Goal: Communication & Community: Answer question/provide support

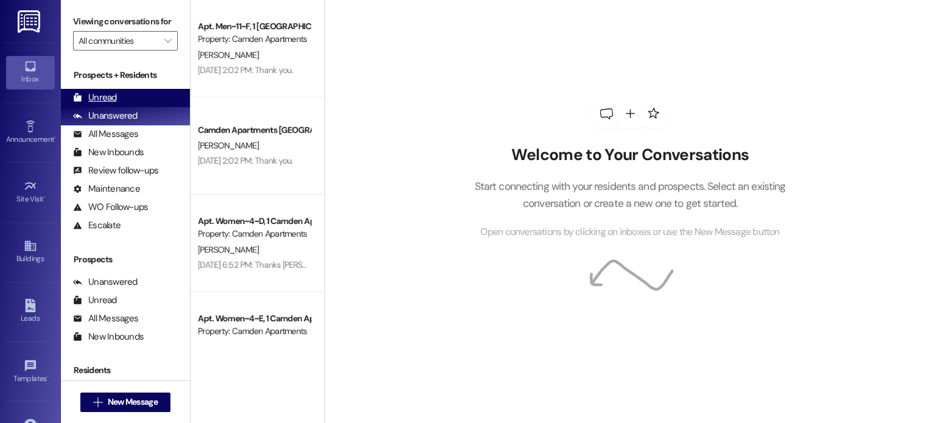
click at [136, 92] on div "Unread (0)" at bounding box center [125, 98] width 129 height 18
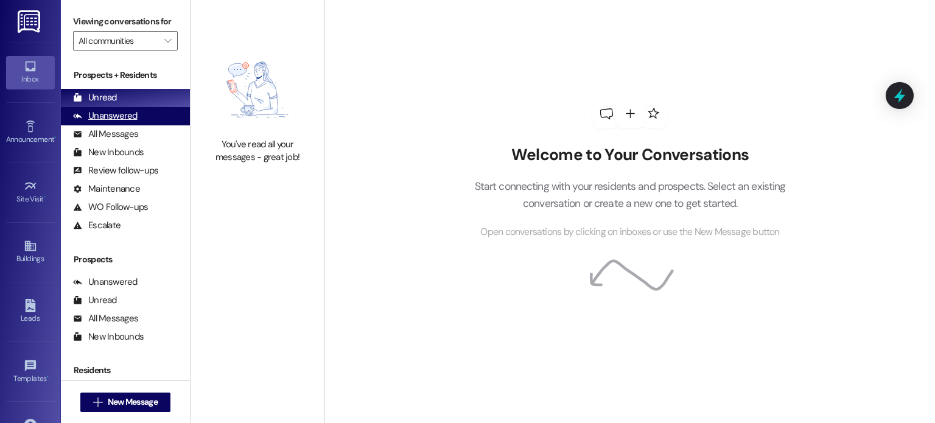
click at [108, 113] on div "Unanswered" at bounding box center [105, 116] width 65 height 13
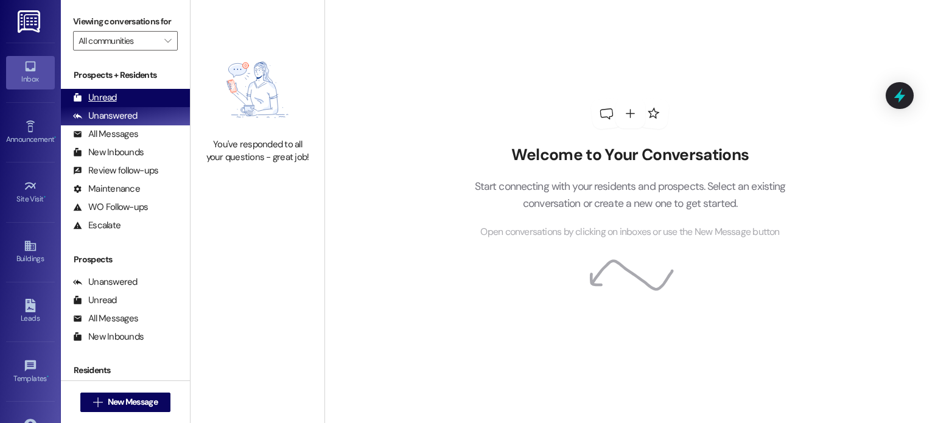
click at [117, 91] on div "Unread (0)" at bounding box center [125, 98] width 129 height 18
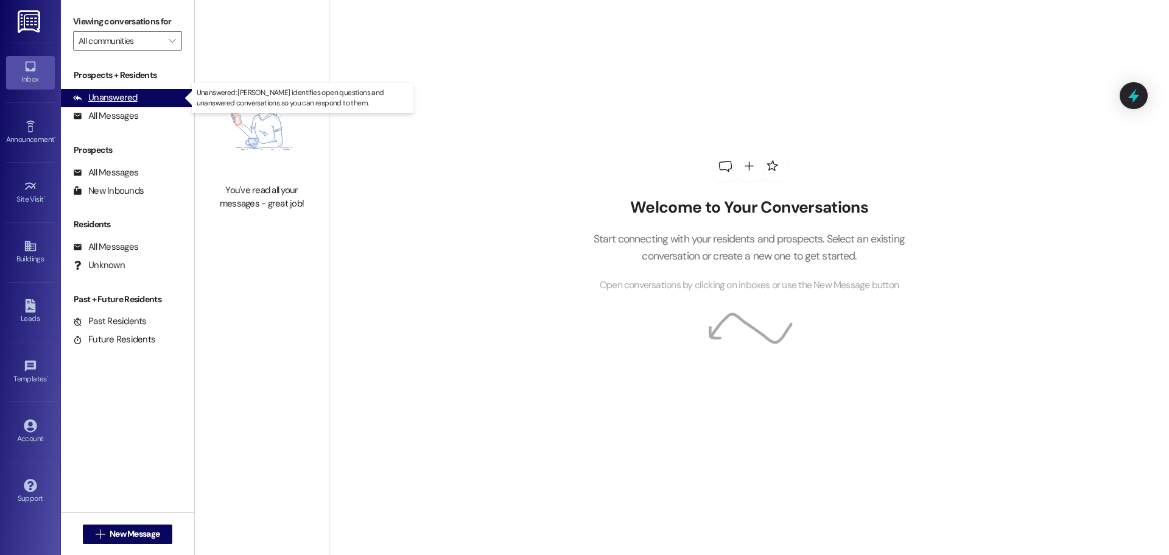
click at [119, 94] on div "Unanswered" at bounding box center [105, 97] width 65 height 13
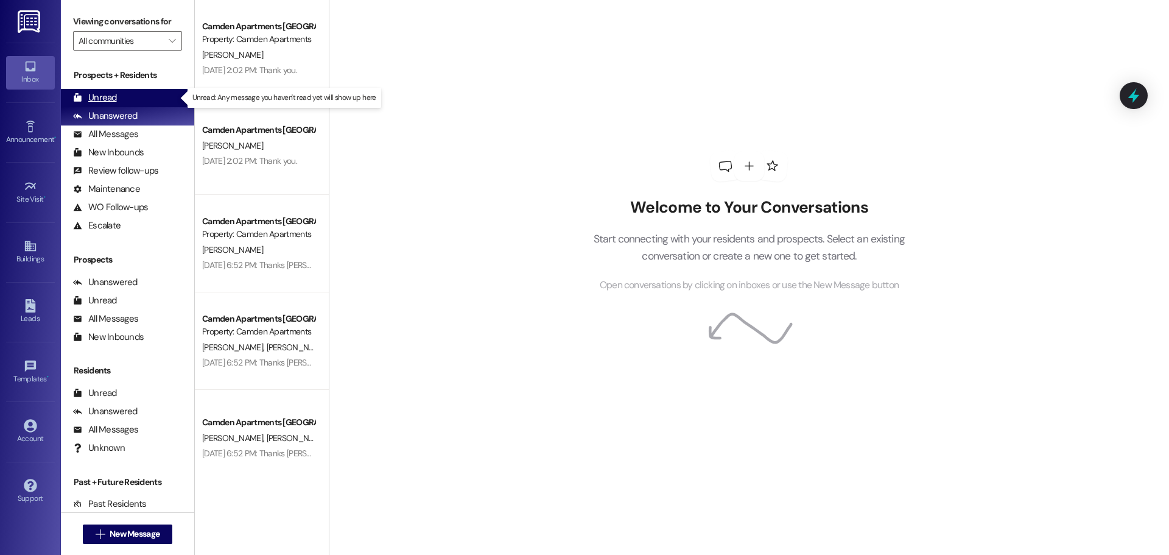
click at [124, 96] on div "Unread (0)" at bounding box center [127, 98] width 133 height 18
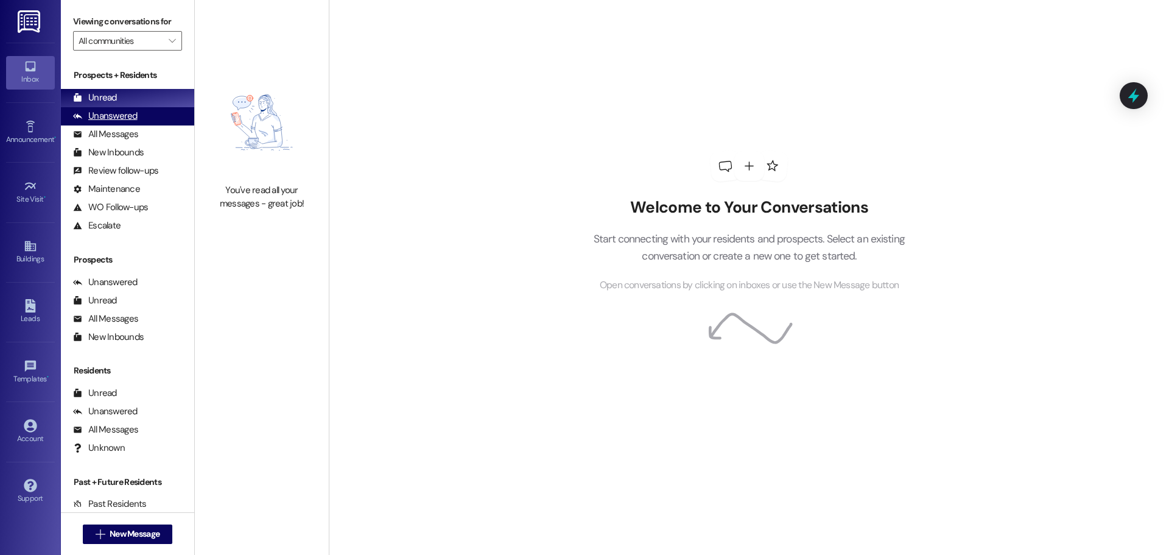
click at [119, 119] on div "Unanswered" at bounding box center [105, 116] width 65 height 13
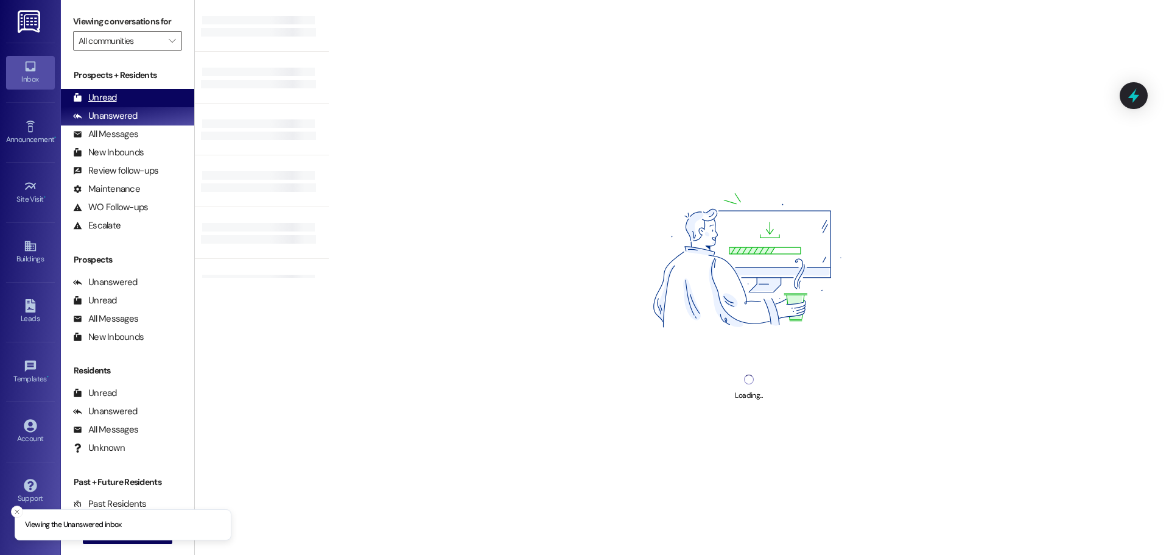
click at [134, 100] on div "Unread (0)" at bounding box center [127, 98] width 133 height 18
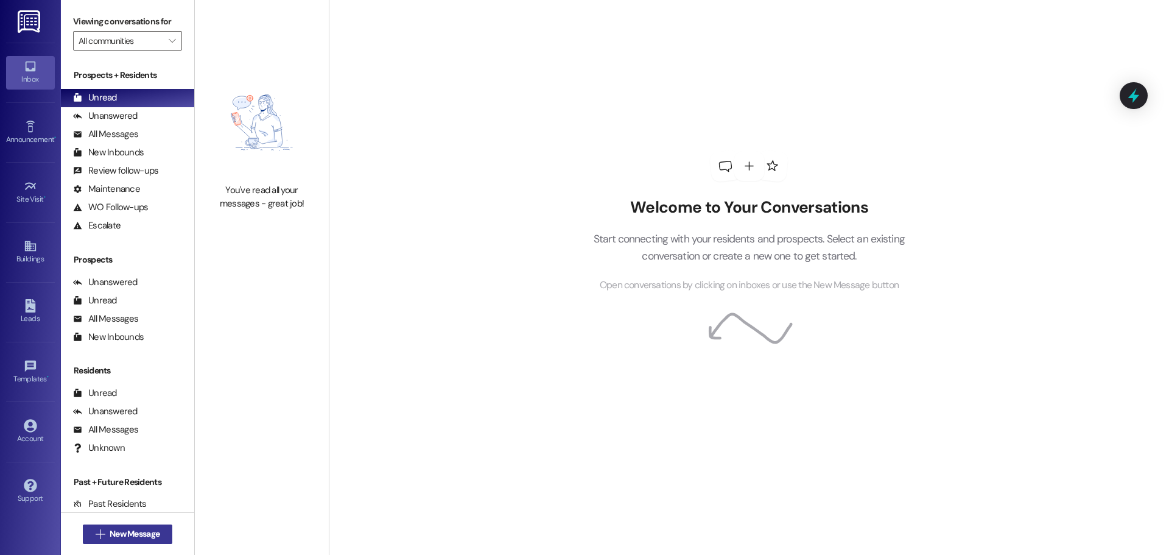
click at [106, 541] on button " New Message" at bounding box center [128, 533] width 90 height 19
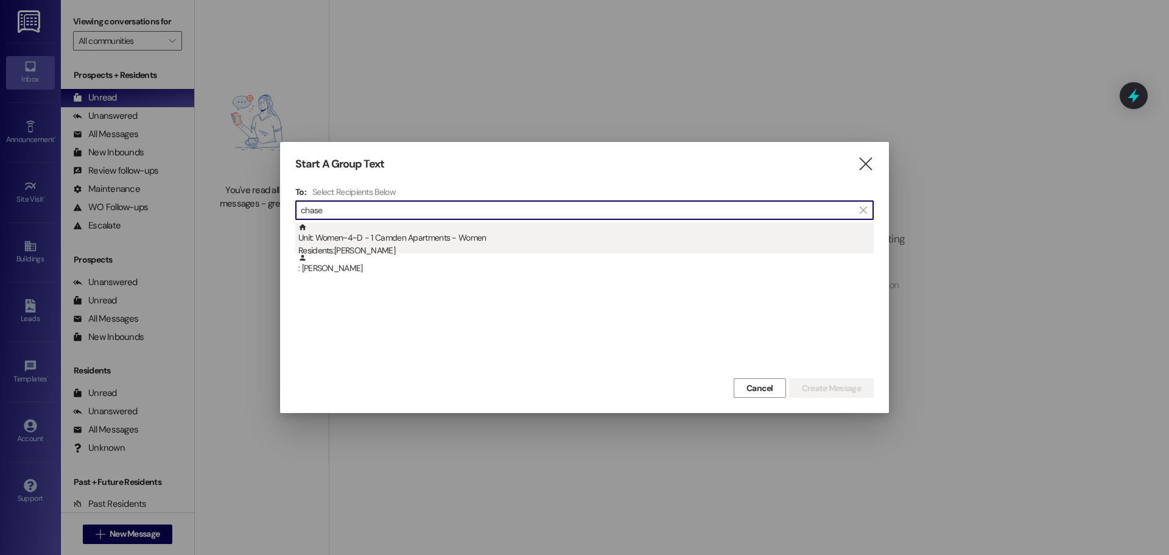
type input "chase"
click at [585, 247] on div "Residents: Chase Whittaker" at bounding box center [585, 250] width 575 height 13
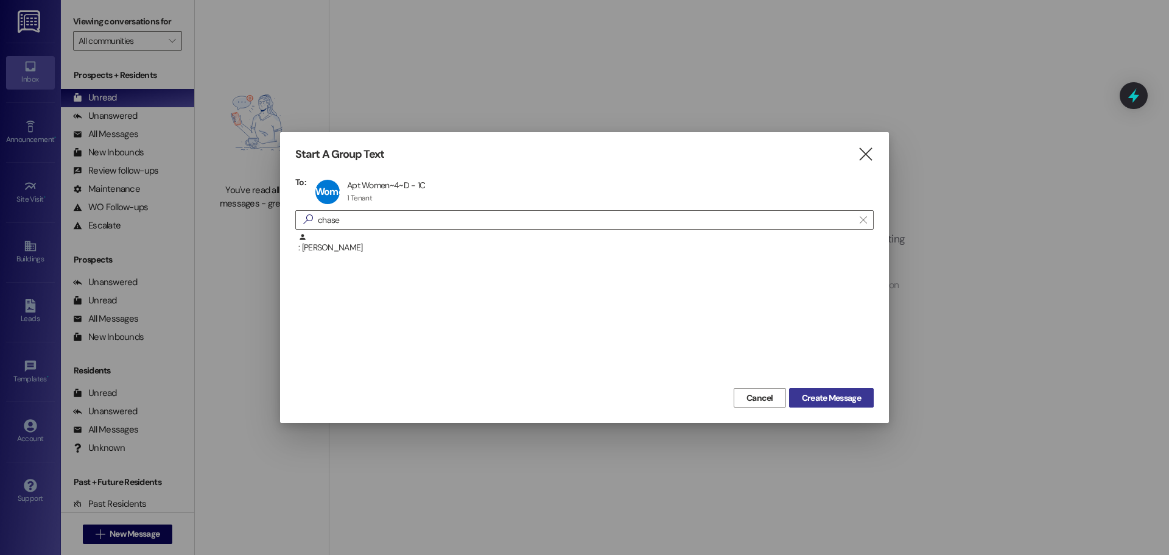
click at [830, 397] on span "Create Message" at bounding box center [831, 398] width 59 height 13
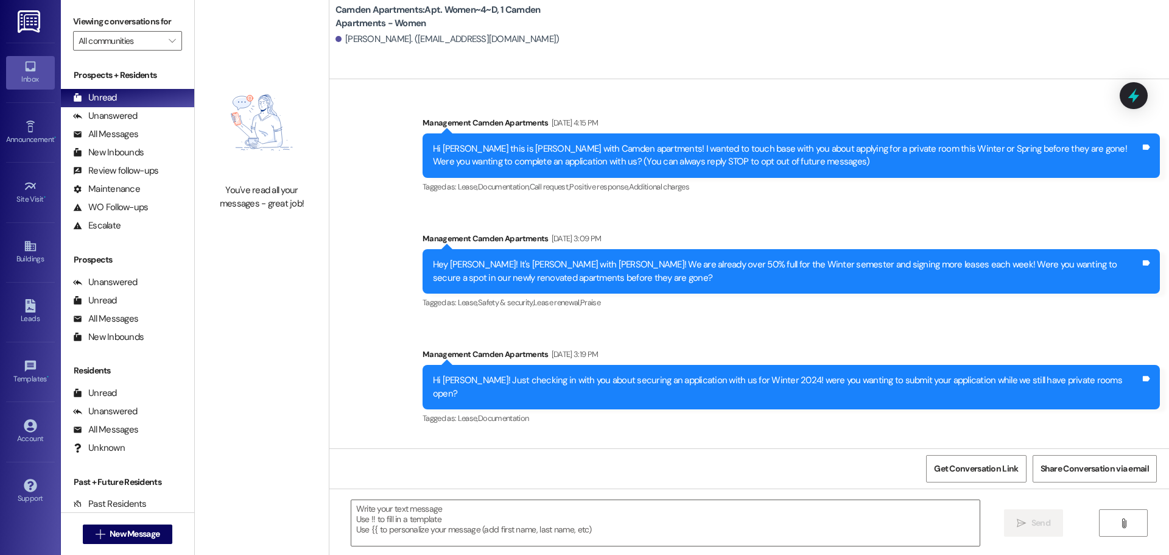
scroll to position [16654, 0]
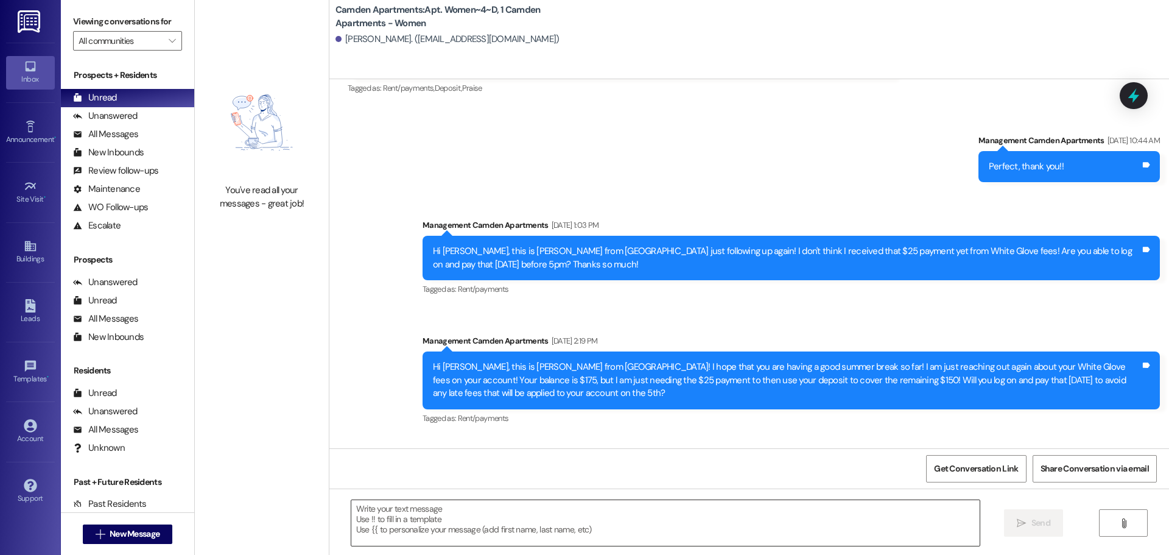
click at [477, 530] on textarea at bounding box center [665, 523] width 628 height 46
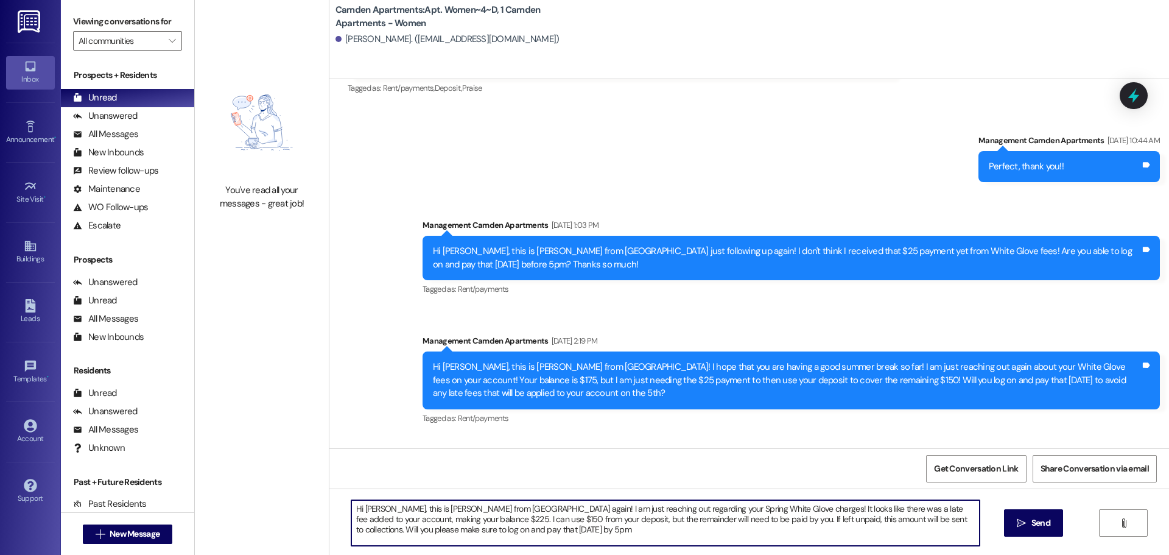
type textarea "Hi Chase, this is Kayli from Camden again! I am just reaching out regarding you…"
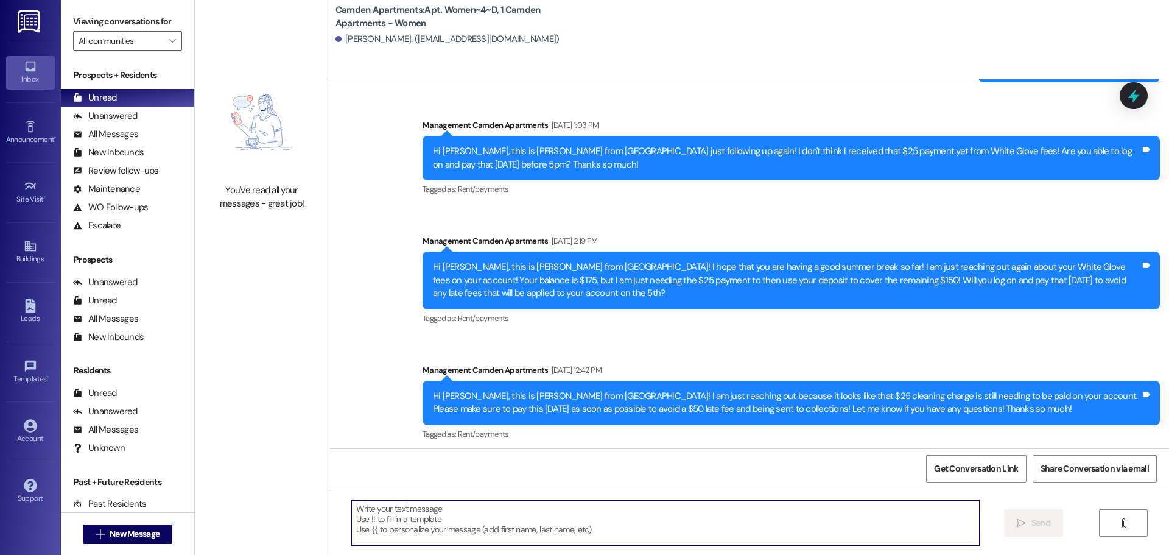
scroll to position [16765, 0]
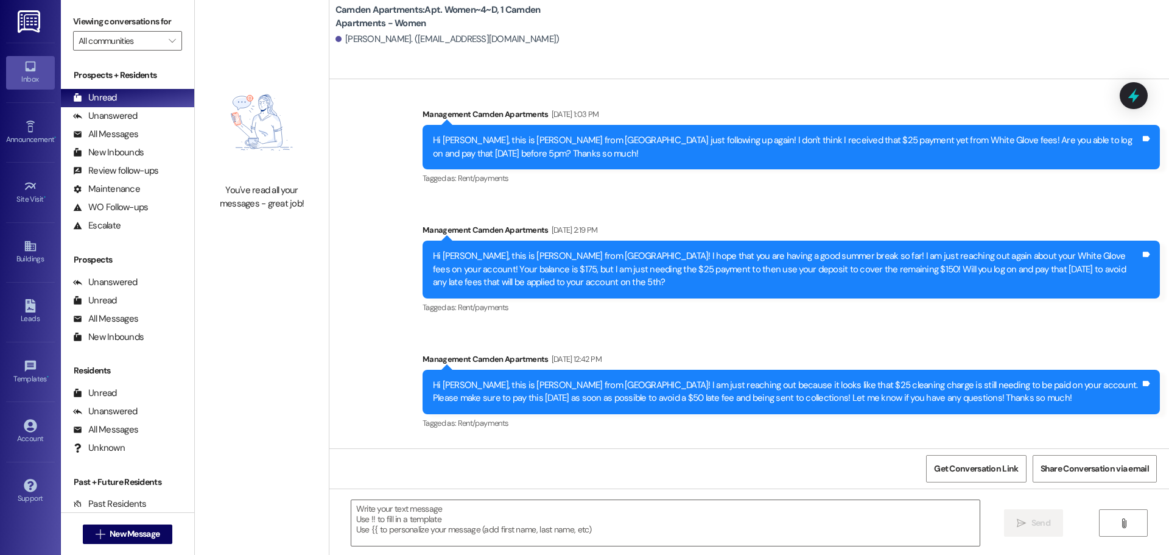
drag, startPoint x: 504, startPoint y: 427, endPoint x: 419, endPoint y: 389, distance: 93.5
click at [423, 485] on div "Hi Chase, this is Kayli from Camden again! I am just reaching out regarding you…" at bounding box center [791, 513] width 737 height 57
copy div "Hi Chase, this is Kayli from Camden again! I am just reaching out regarding you…"
click at [122, 110] on div "Unanswered" at bounding box center [105, 116] width 65 height 13
click at [132, 97] on div "Unread (0)" at bounding box center [127, 98] width 133 height 18
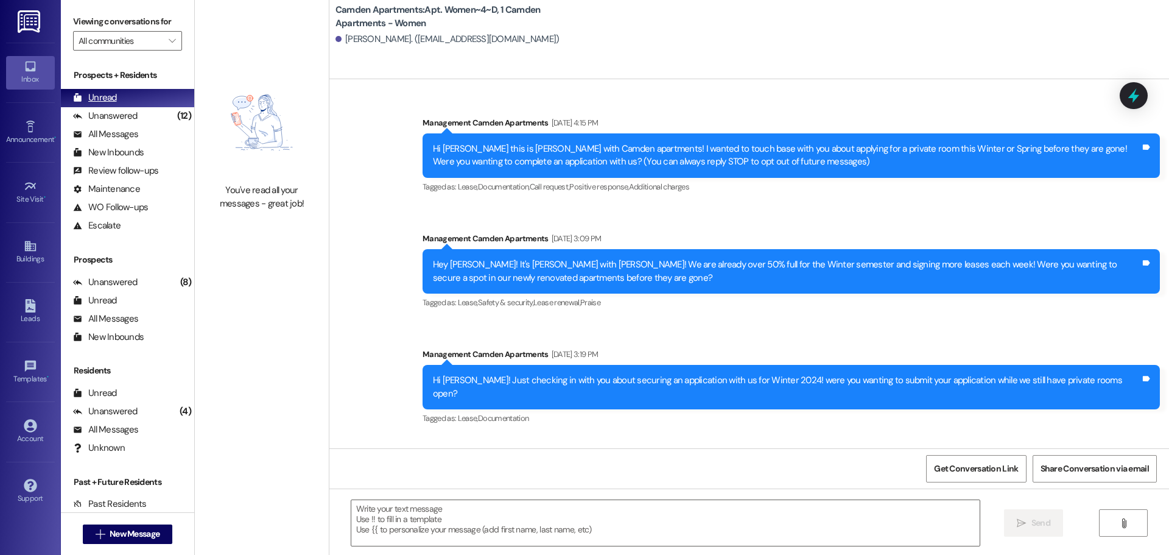
scroll to position [16208, 0]
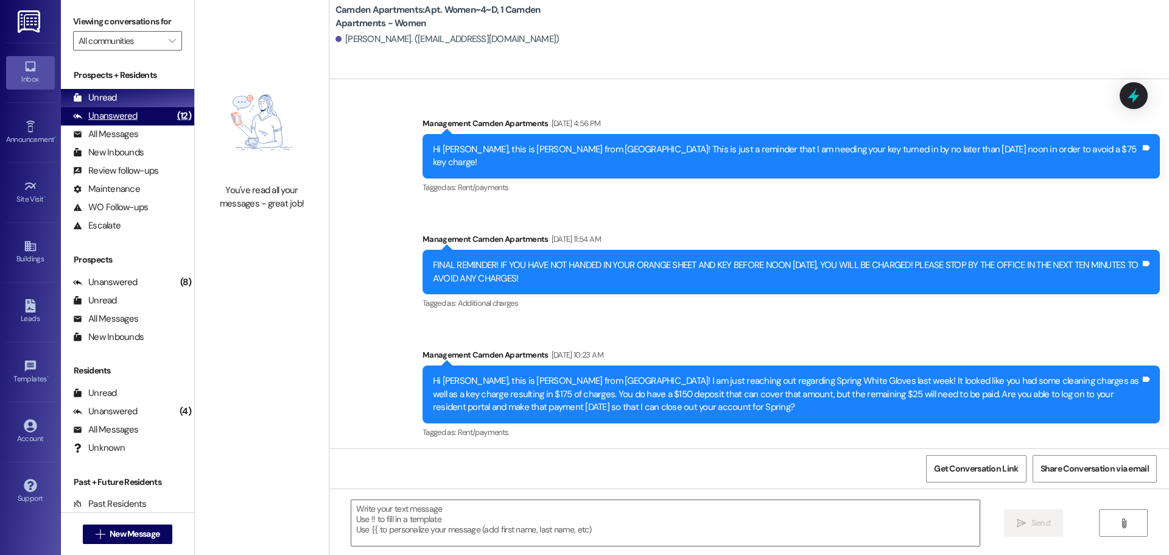
click at [127, 113] on div "Unanswered" at bounding box center [105, 116] width 65 height 13
click at [130, 102] on div "Unread (0)" at bounding box center [127, 98] width 133 height 18
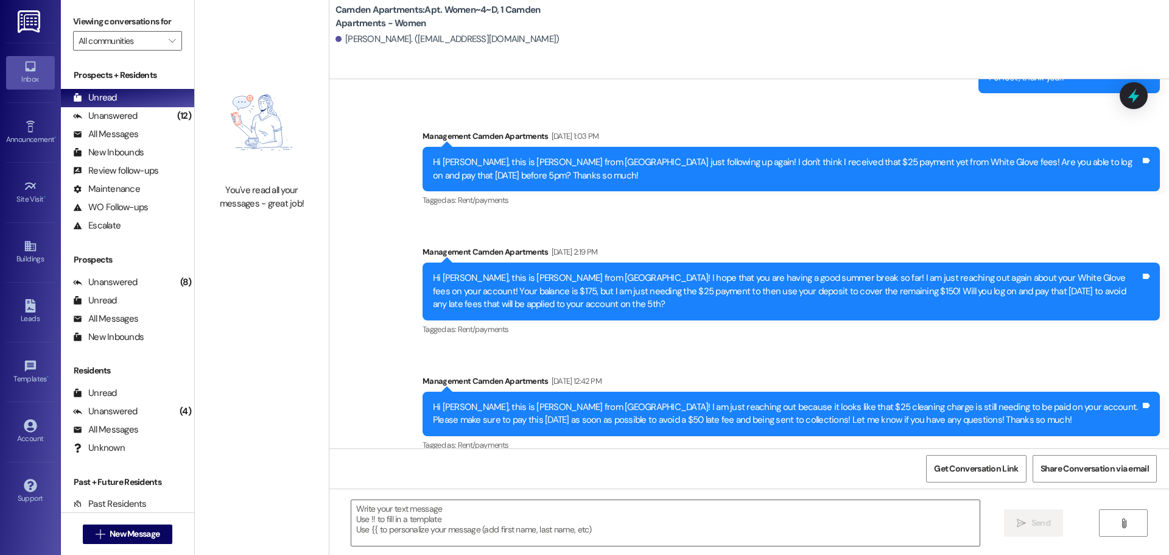
scroll to position [16721, 0]
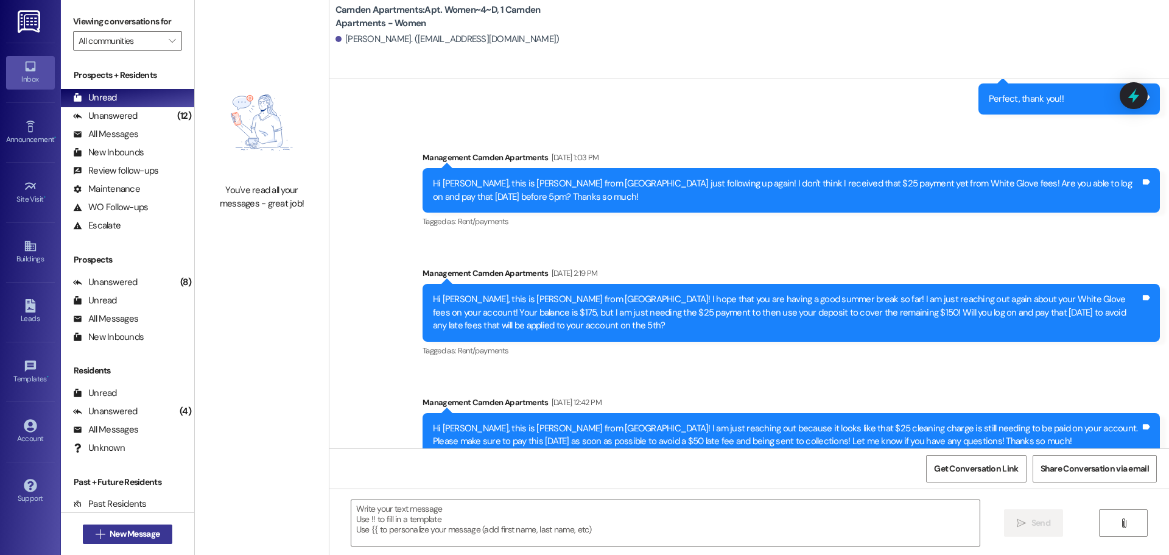
click at [130, 542] on button " New Message" at bounding box center [128, 533] width 90 height 19
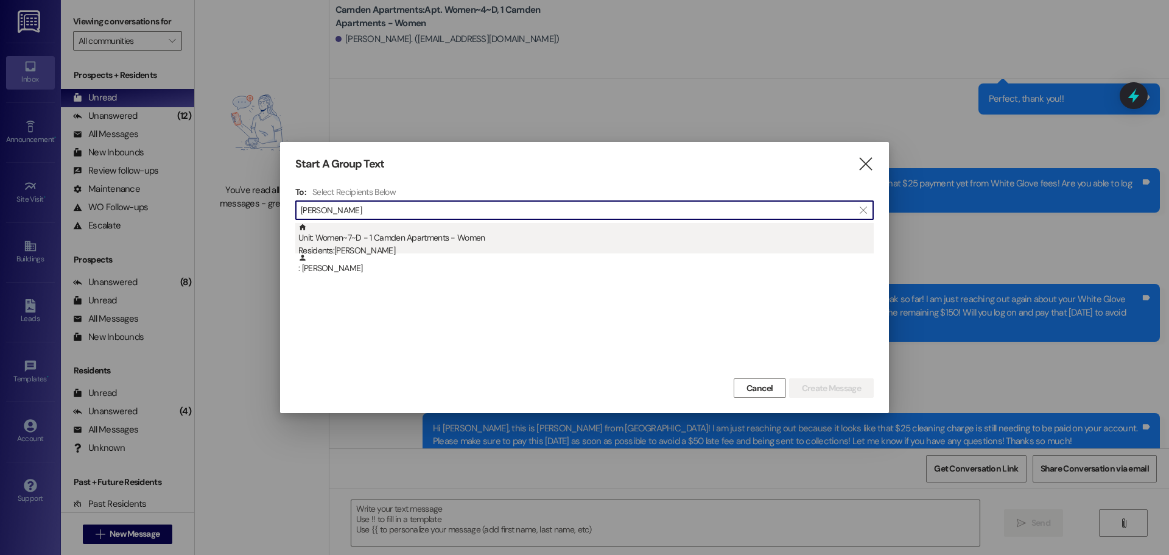
type input "alexis whitely"
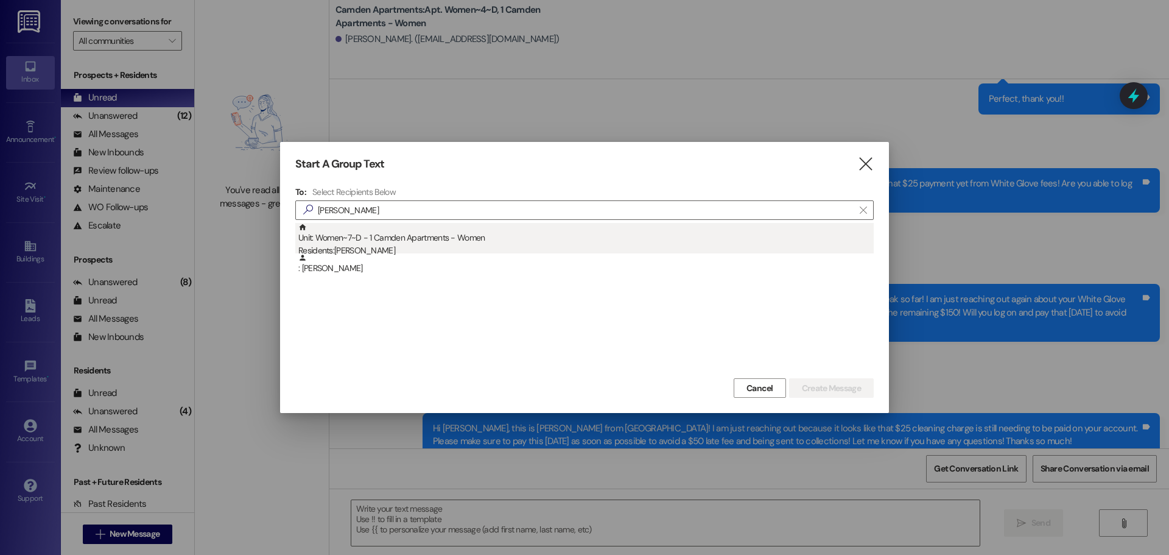
click at [517, 240] on div "Unit: Women~7~D - 1 Camden Apartments - Women Residents: Alexis Whitely" at bounding box center [585, 240] width 575 height 35
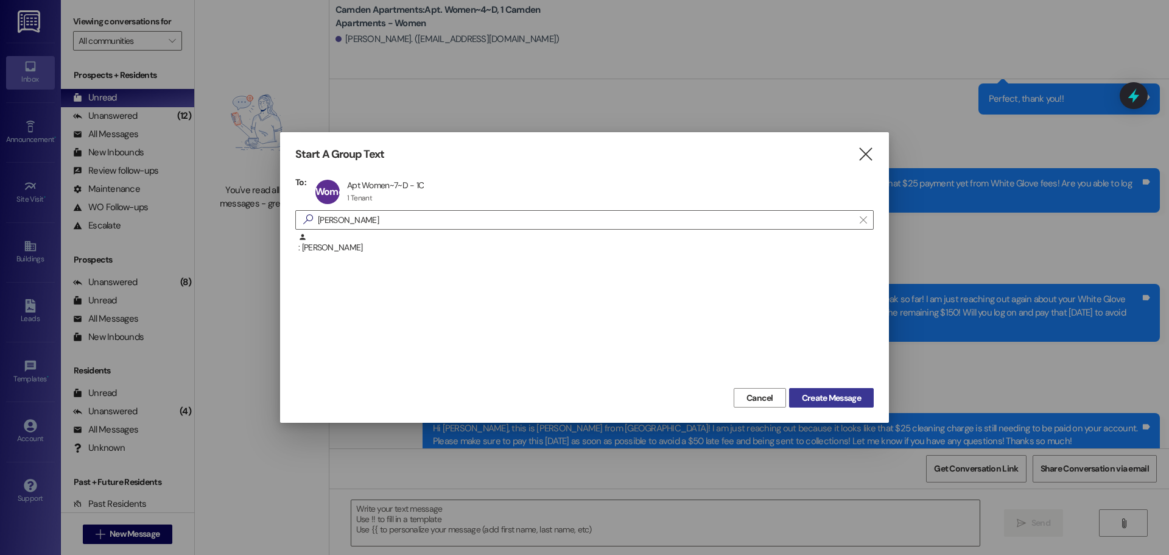
click at [832, 404] on span "Create Message" at bounding box center [831, 398] width 59 height 13
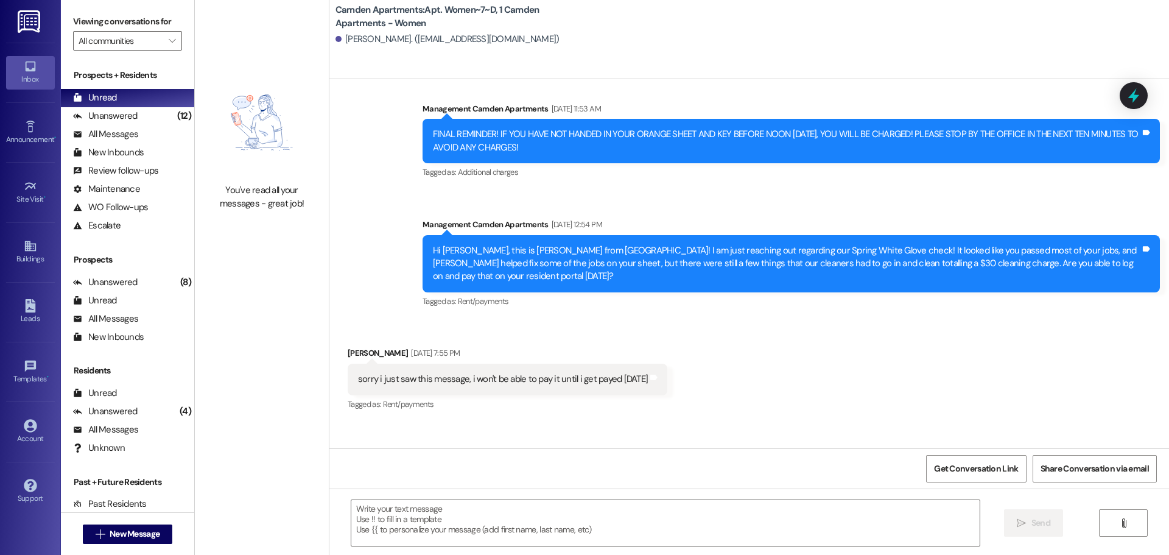
scroll to position [39439, 0]
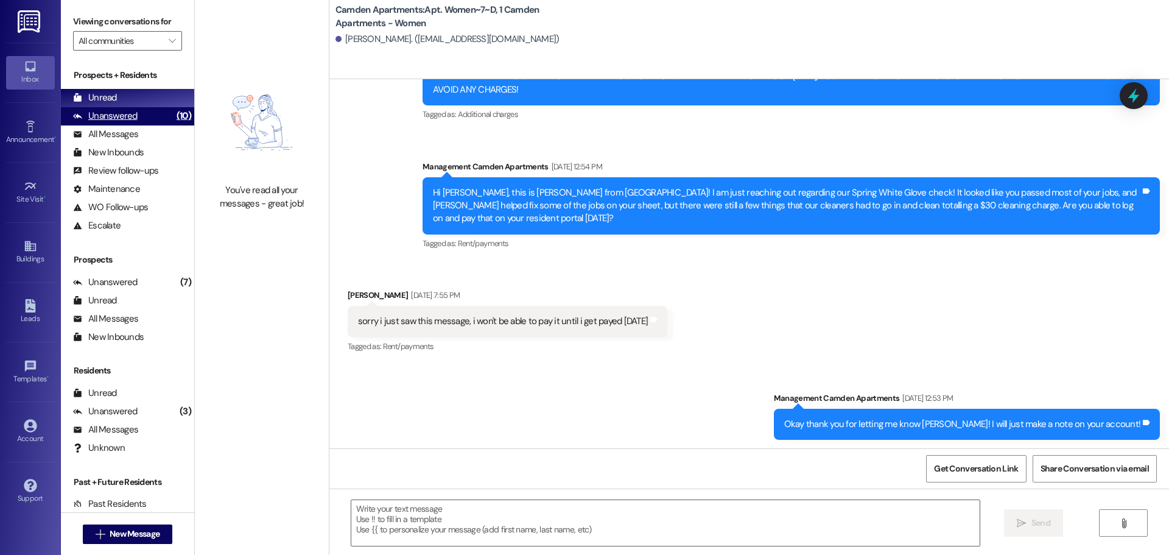
click at [114, 113] on div "Unanswered" at bounding box center [105, 116] width 65 height 13
click at [117, 96] on div "Unread (0)" at bounding box center [127, 98] width 133 height 18
click at [633, 527] on textarea at bounding box center [665, 523] width 628 height 46
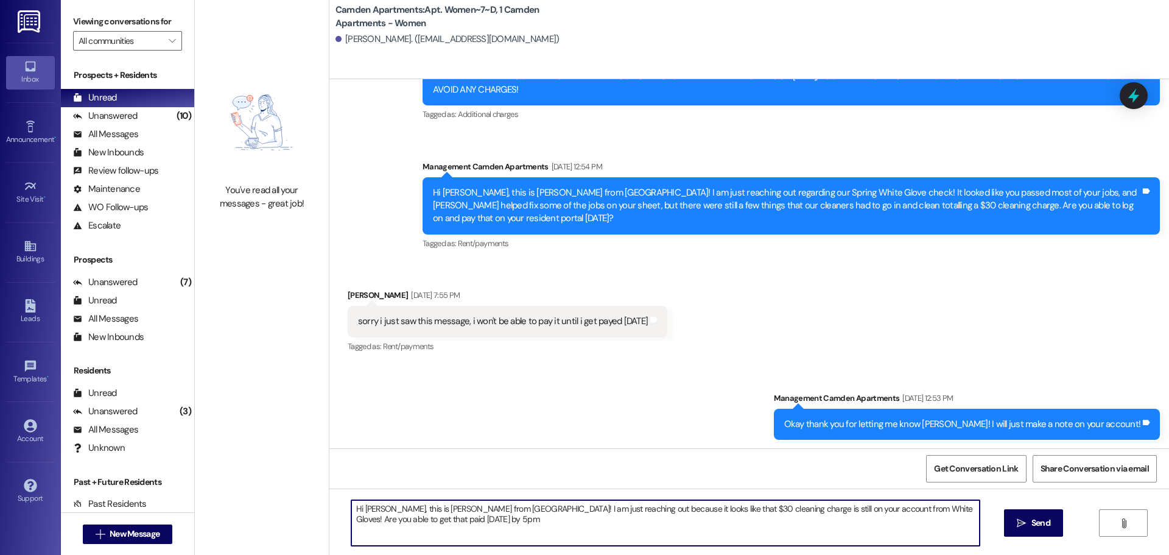
type textarea "Hi Alexis, this is Kayli from Camden! I am just reaching out because it looks l…"
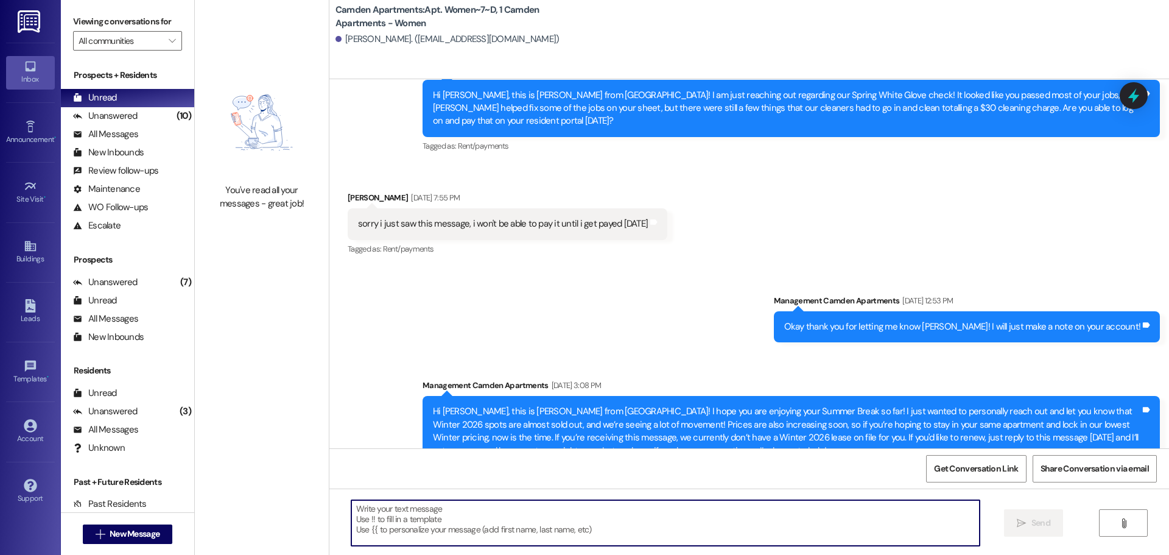
scroll to position [39537, 0]
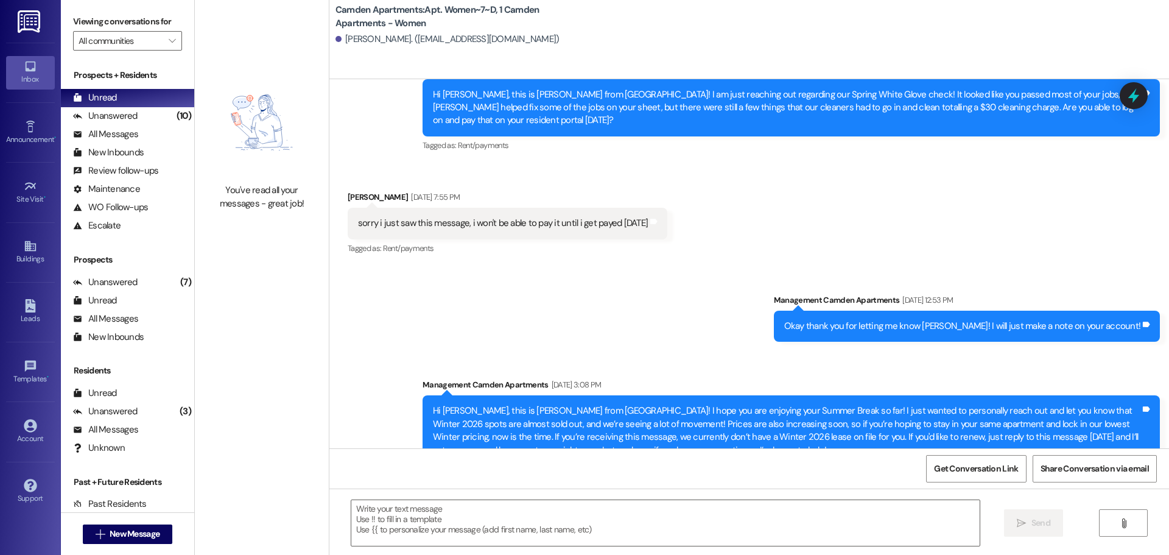
drag, startPoint x: 474, startPoint y: 429, endPoint x: 418, endPoint y: 405, distance: 60.5
click at [423, 537] on div "Hi Alexis, this is Kayli from Camden! I am just reaching out because it looks l…" at bounding box center [791, 559] width 737 height 44
copy div "Hi Alexis, this is Kayli from Camden! I am just reaching out because it looks l…"
click at [133, 117] on div "Unanswered" at bounding box center [105, 116] width 65 height 13
click at [135, 102] on div "Unread (0)" at bounding box center [127, 98] width 133 height 18
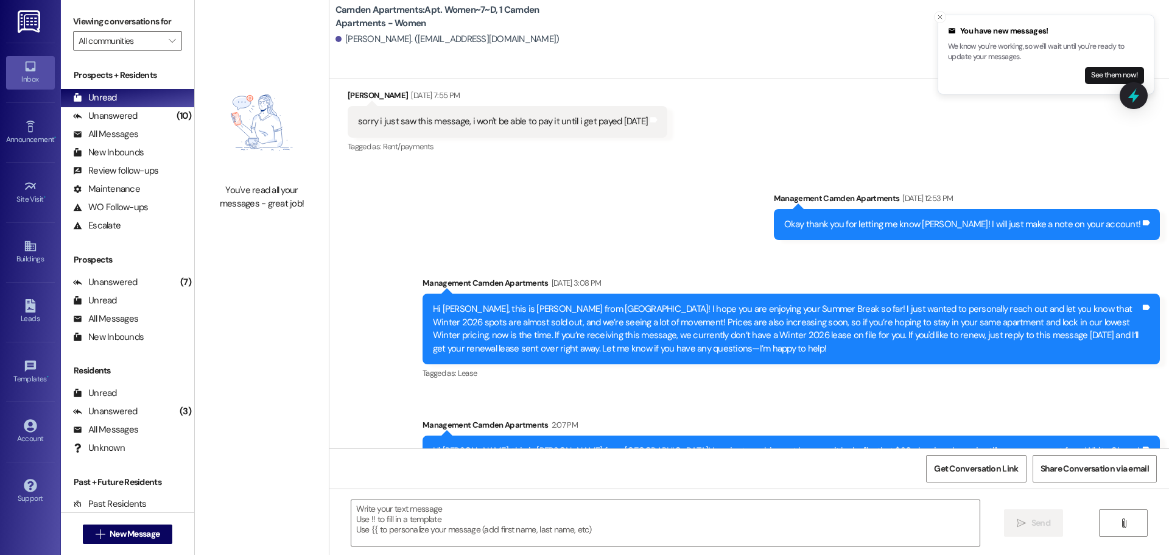
scroll to position [39640, 0]
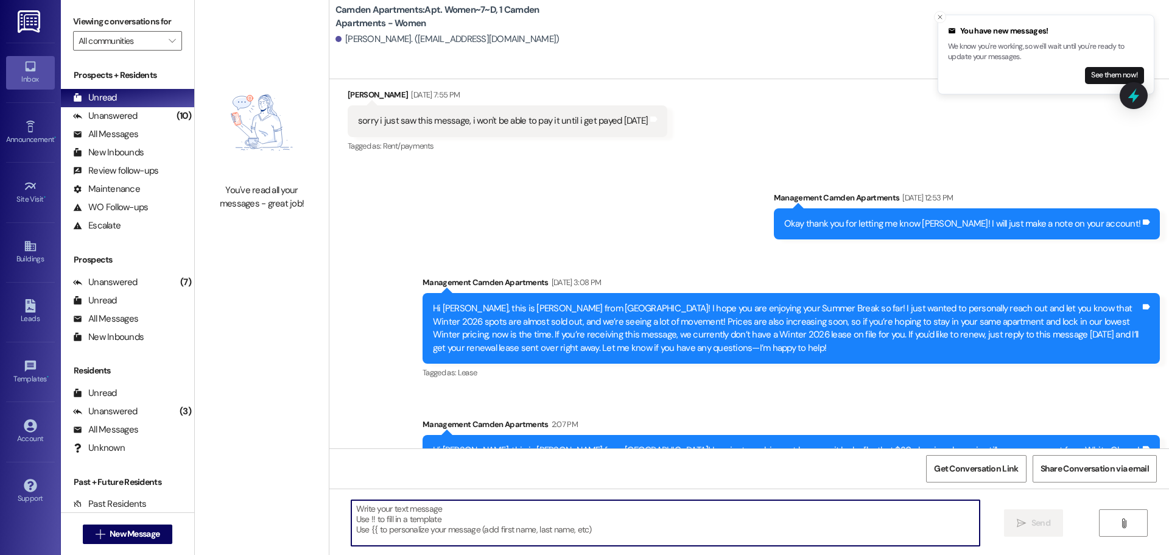
click at [633, 545] on textarea at bounding box center [665, 523] width 628 height 46
type textarea "No worries, thank you! I appreciate it!!"
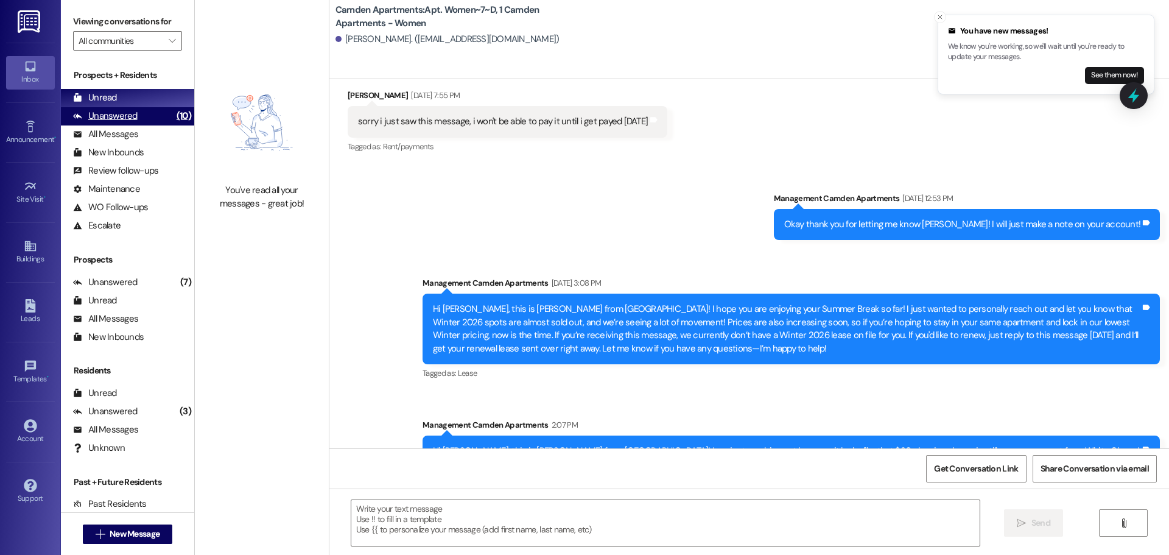
click at [87, 118] on div "Unanswered" at bounding box center [105, 116] width 65 height 13
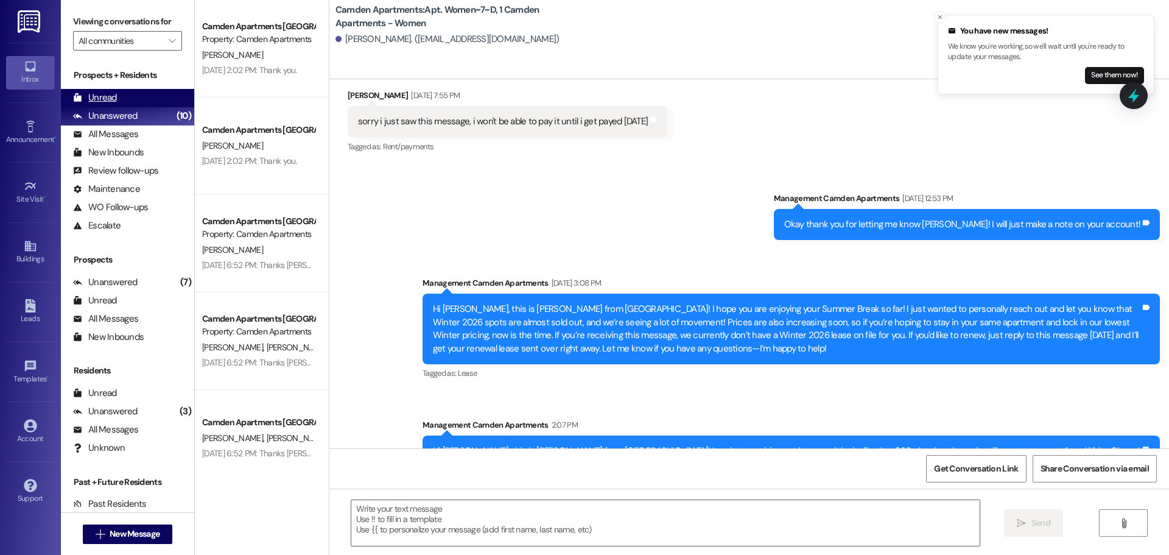
click at [105, 100] on div "Unread" at bounding box center [95, 97] width 44 height 13
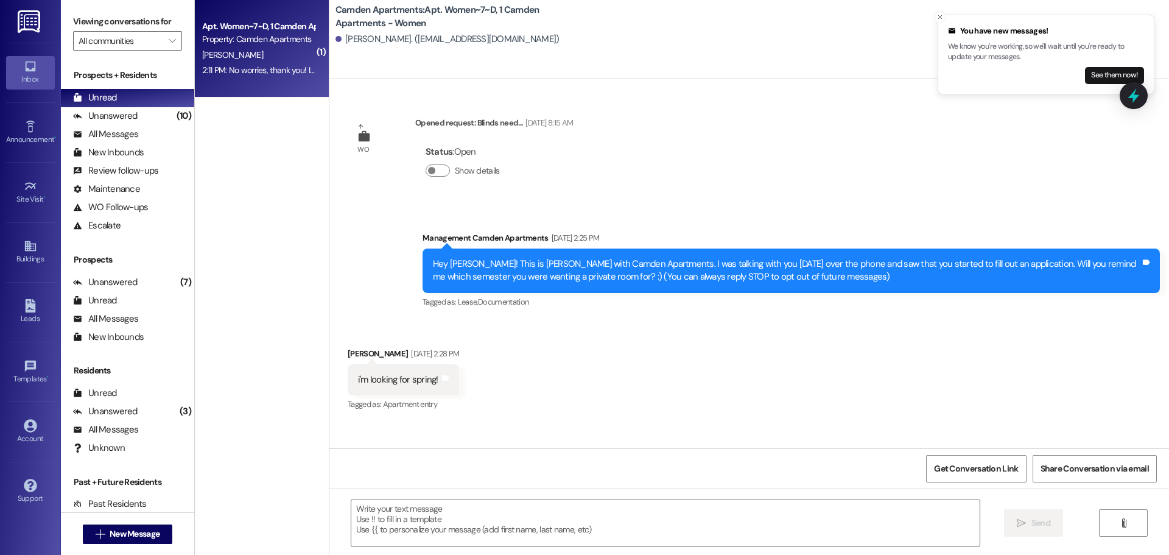
scroll to position [39670, 0]
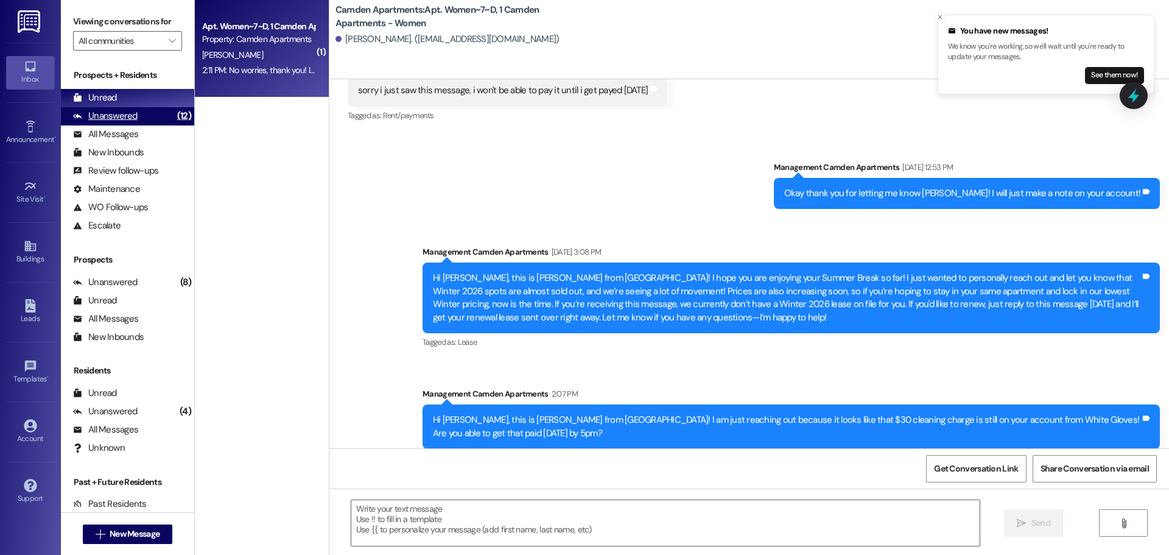
click at [88, 111] on div "Unanswered" at bounding box center [105, 116] width 65 height 13
click at [94, 99] on div "Unread" at bounding box center [95, 97] width 44 height 13
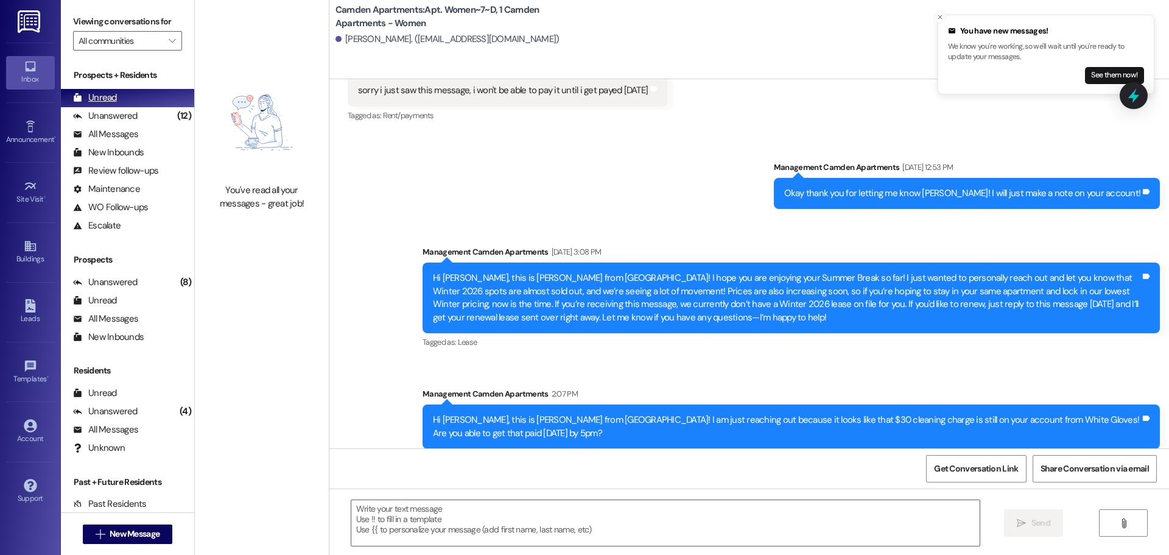
drag, startPoint x: 129, startPoint y: 123, endPoint x: 139, endPoint y: 100, distance: 25.4
click at [129, 123] on div "Unanswered (12)" at bounding box center [127, 116] width 133 height 18
click at [140, 97] on div "Unread (0)" at bounding box center [127, 98] width 133 height 18
click at [125, 120] on div "Unanswered" at bounding box center [105, 116] width 65 height 13
click at [133, 101] on div "Unread (0)" at bounding box center [127, 98] width 133 height 18
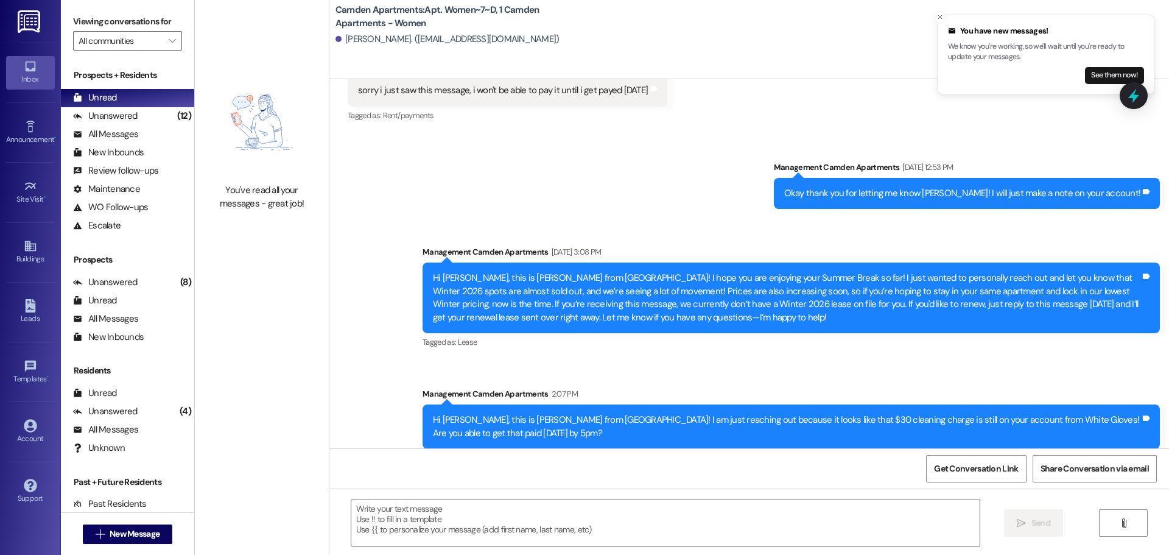
scroll to position [39755, 0]
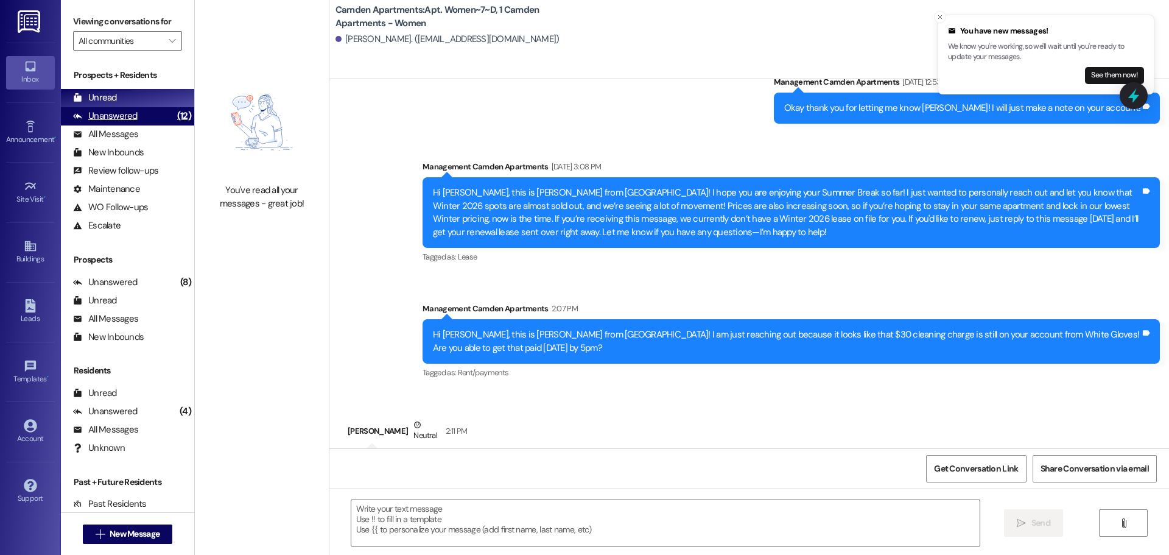
click at [128, 116] on div "Unanswered" at bounding box center [105, 116] width 65 height 13
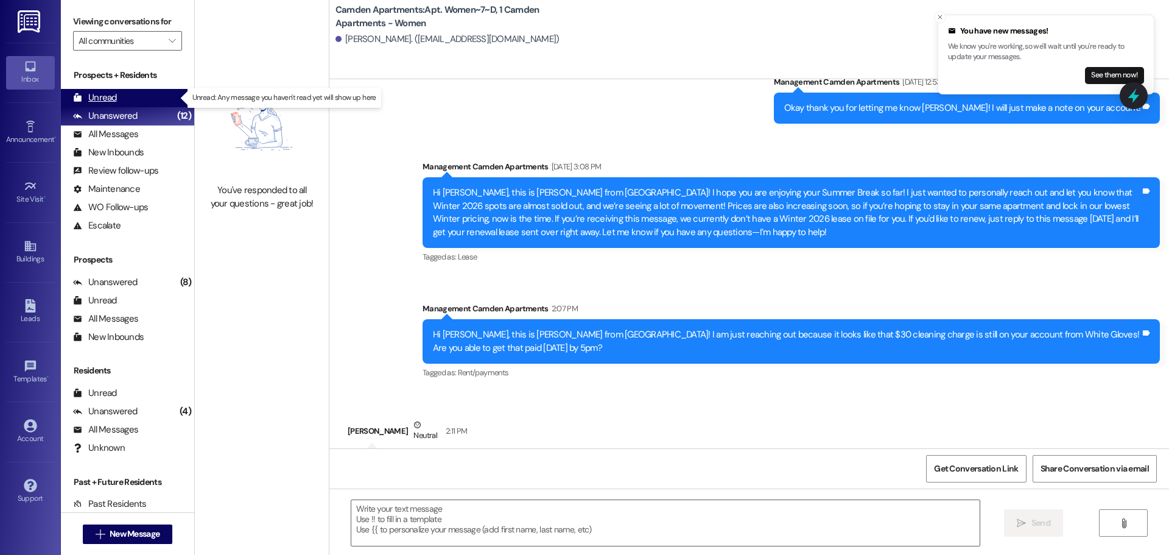
click at [135, 96] on div "Unread (0)" at bounding box center [127, 98] width 133 height 18
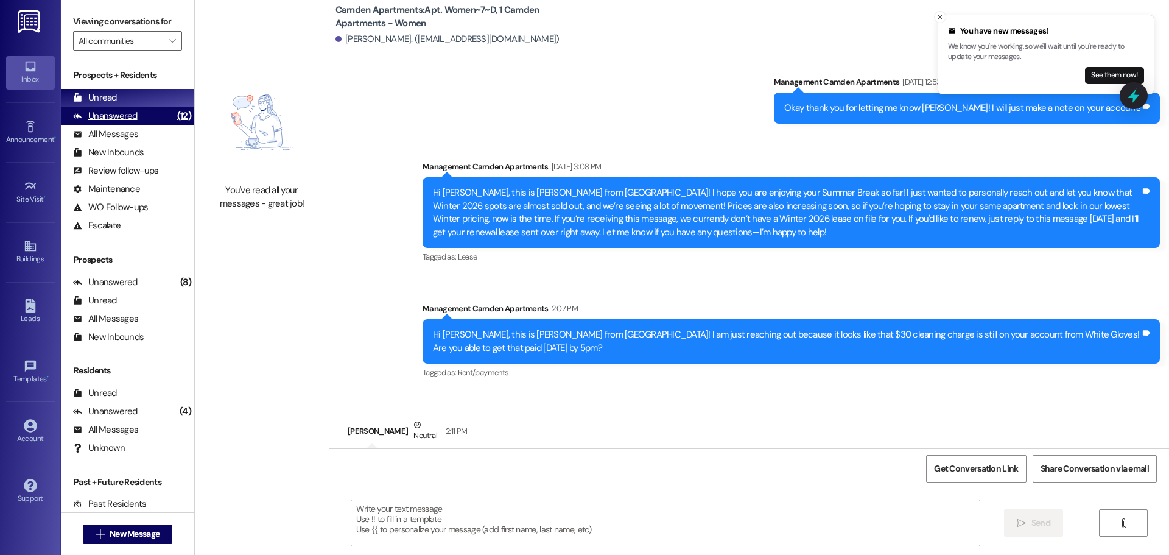
click at [158, 115] on div "Unanswered (12)" at bounding box center [127, 116] width 133 height 18
click at [160, 97] on div "Unread (0)" at bounding box center [127, 98] width 133 height 18
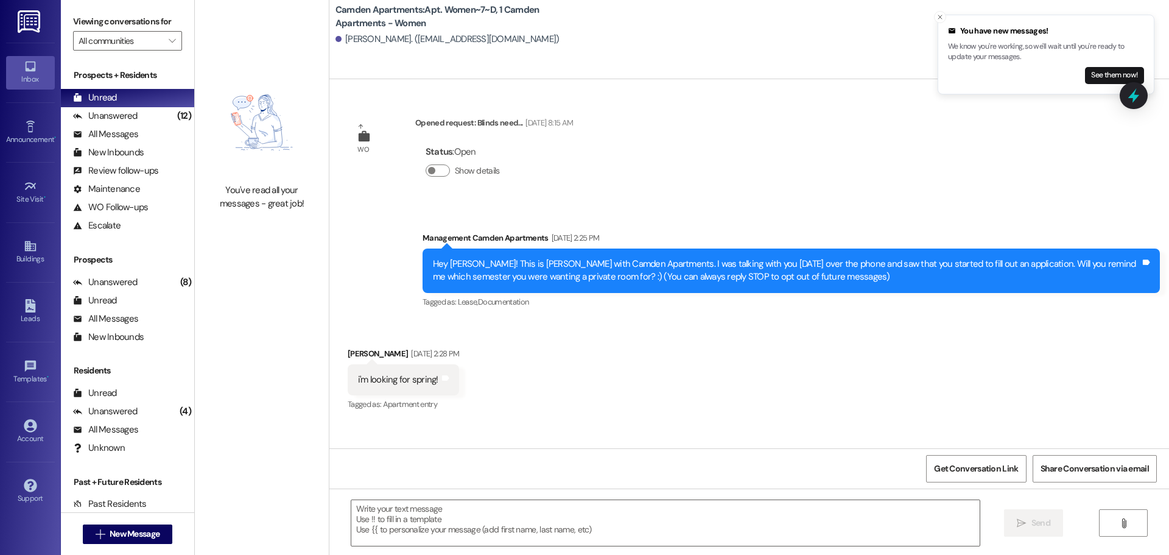
scroll to position [39670, 0]
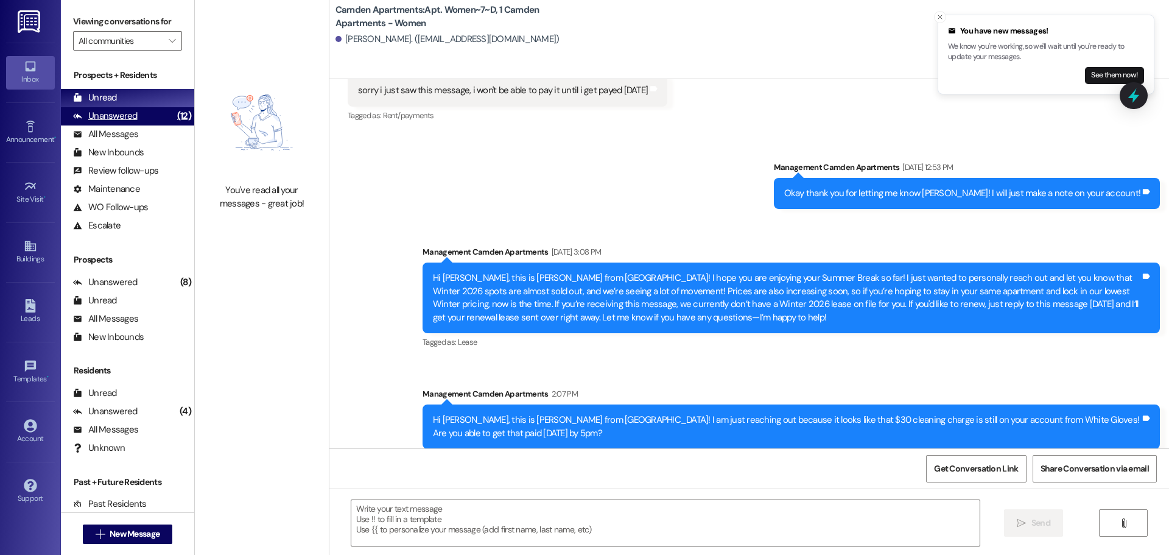
click at [107, 110] on div "Unanswered" at bounding box center [105, 116] width 65 height 13
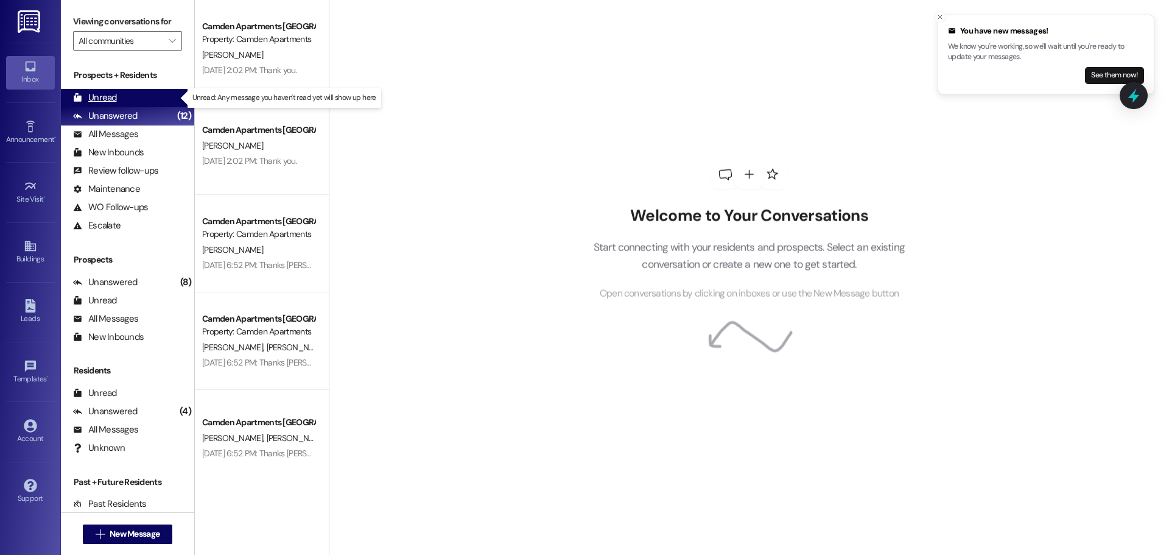
click at [110, 101] on div "Unread" at bounding box center [95, 97] width 44 height 13
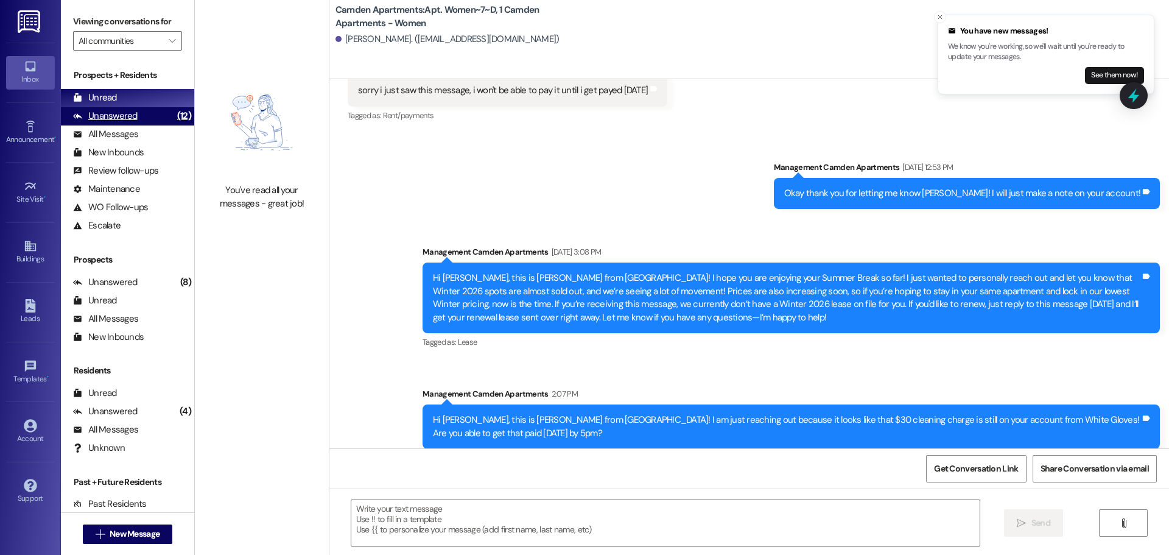
click at [132, 116] on div "Unanswered" at bounding box center [105, 116] width 65 height 13
click at [139, 94] on div "Unread (0)" at bounding box center [127, 98] width 133 height 18
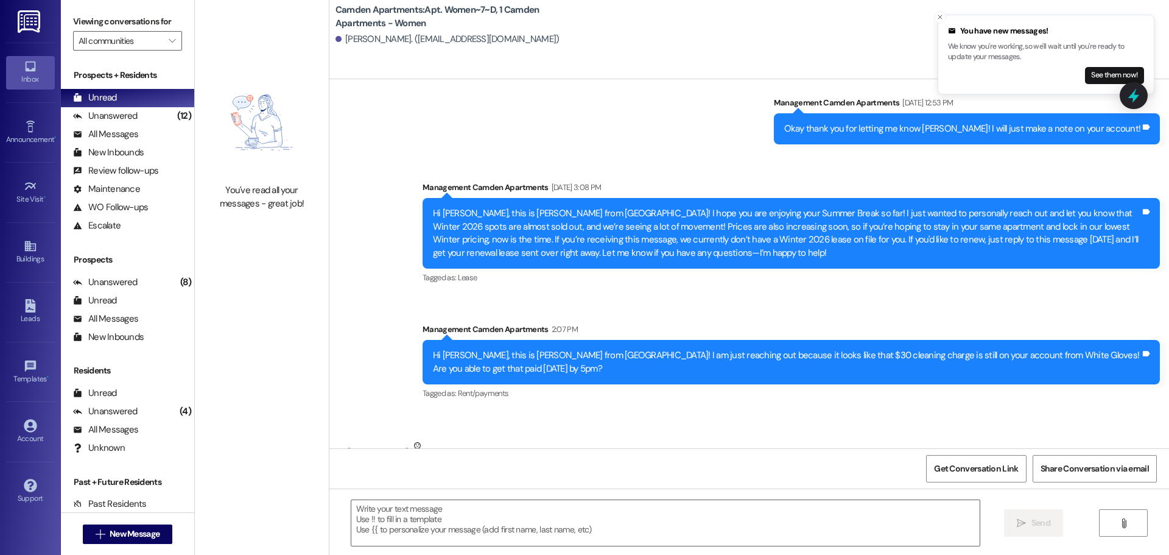
scroll to position [39755, 0]
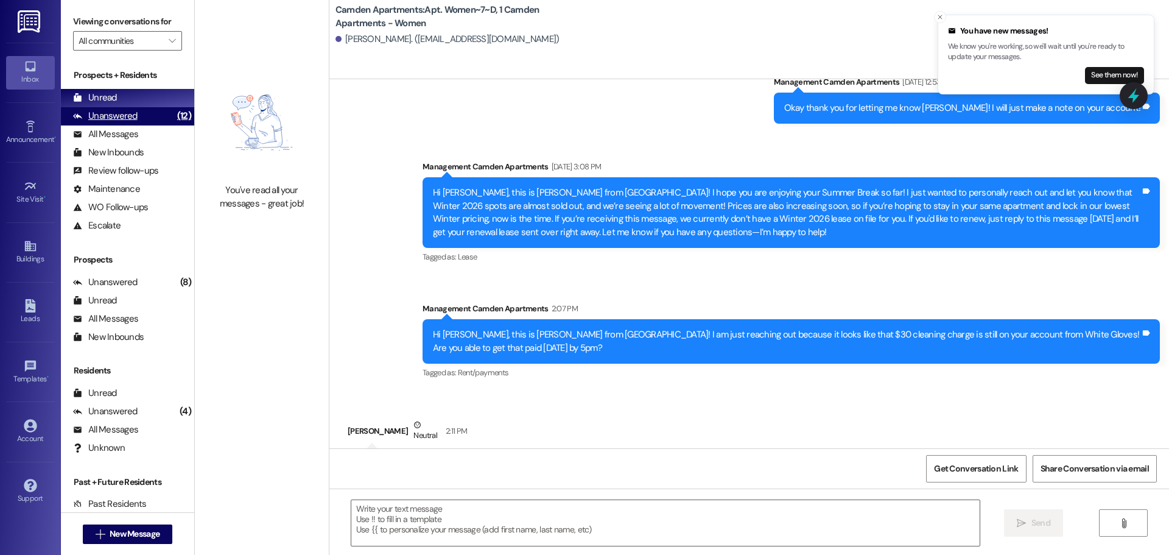
click at [146, 120] on div "Unanswered (12)" at bounding box center [127, 116] width 133 height 18
click at [155, 100] on div "Unread (0)" at bounding box center [127, 98] width 133 height 18
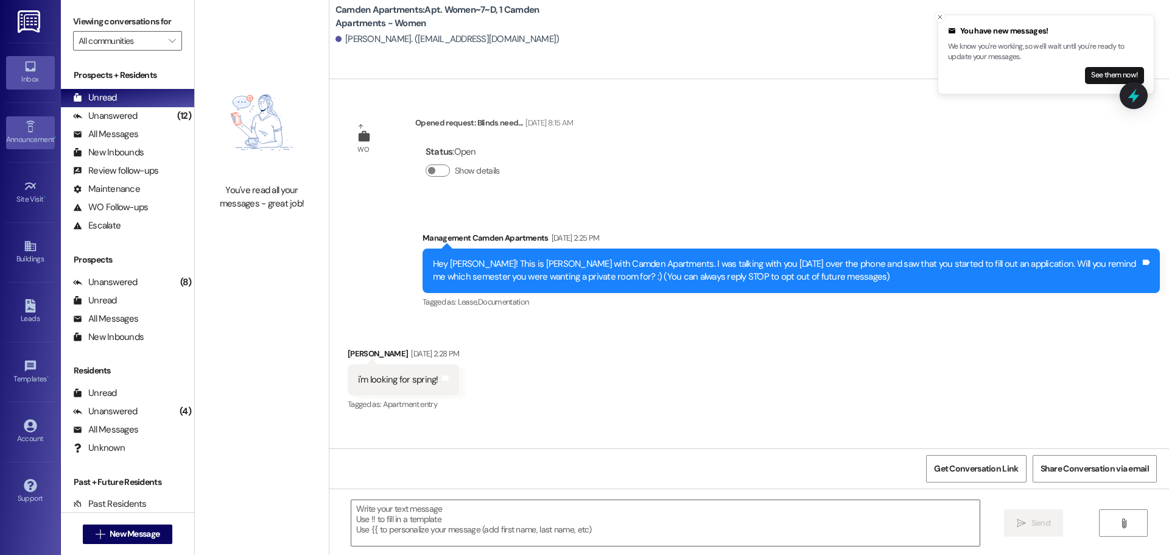
scroll to position [39670, 0]
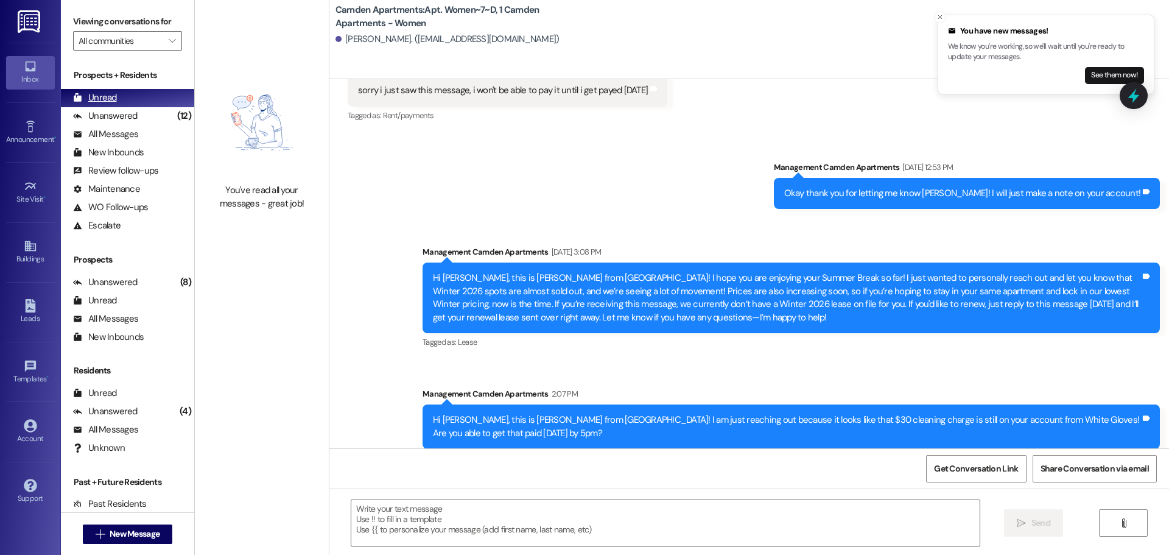
drag, startPoint x: 126, startPoint y: 114, endPoint x: 110, endPoint y: 99, distance: 22.8
click at [126, 114] on div "Unanswered" at bounding box center [105, 116] width 65 height 13
click at [127, 94] on div "Unread (0)" at bounding box center [127, 98] width 133 height 18
click at [112, 118] on div "Unanswered" at bounding box center [105, 116] width 65 height 13
click at [125, 101] on div "Unread (0)" at bounding box center [127, 98] width 133 height 18
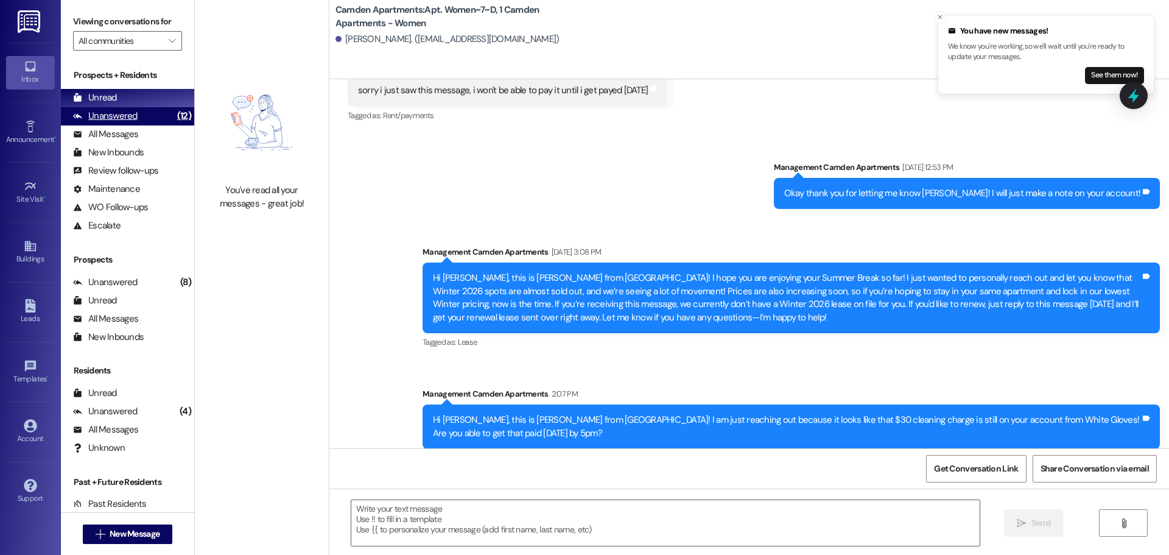
click at [152, 121] on div "Unanswered (12)" at bounding box center [127, 116] width 133 height 18
click at [133, 92] on div "Unread (0)" at bounding box center [127, 98] width 133 height 18
click at [99, 122] on div "Unanswered" at bounding box center [105, 116] width 65 height 13
click at [118, 100] on div "Unread (0)" at bounding box center [127, 98] width 133 height 18
click at [138, 121] on div "Unanswered (12)" at bounding box center [127, 116] width 133 height 18
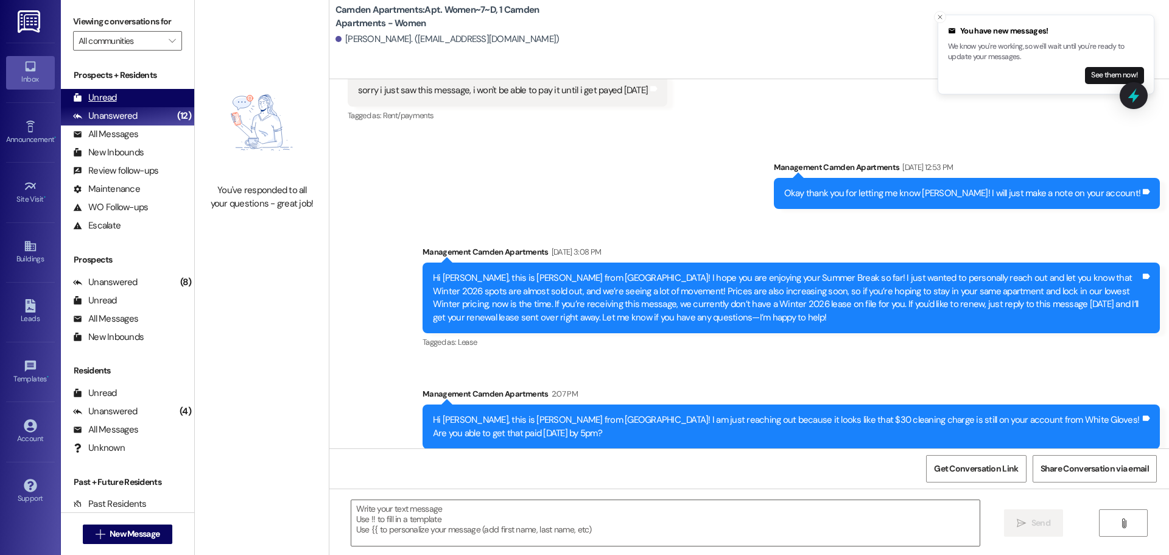
click at [160, 104] on div "Unread (0)" at bounding box center [127, 98] width 133 height 18
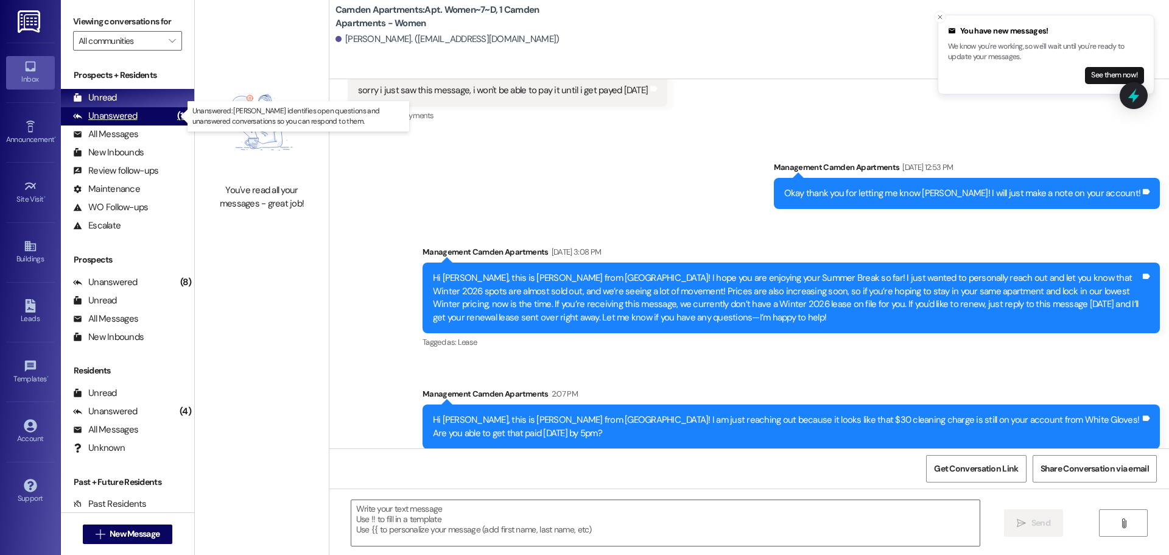
click at [140, 115] on div "Unanswered (12)" at bounding box center [127, 116] width 133 height 18
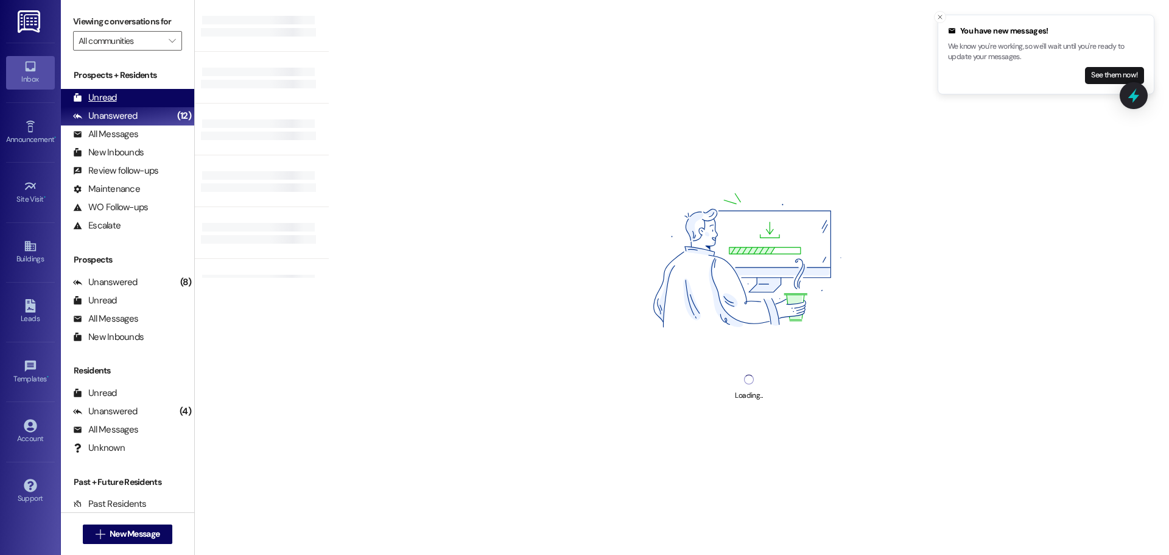
click at [138, 96] on div "Unread (0)" at bounding box center [127, 98] width 133 height 18
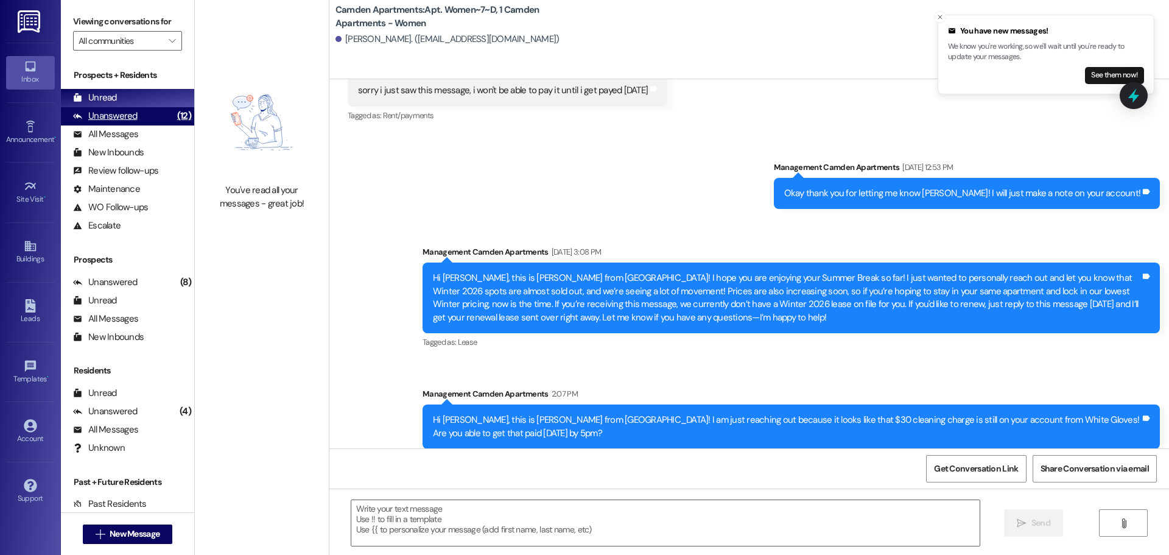
click at [138, 113] on div "Unanswered (12)" at bounding box center [127, 116] width 133 height 18
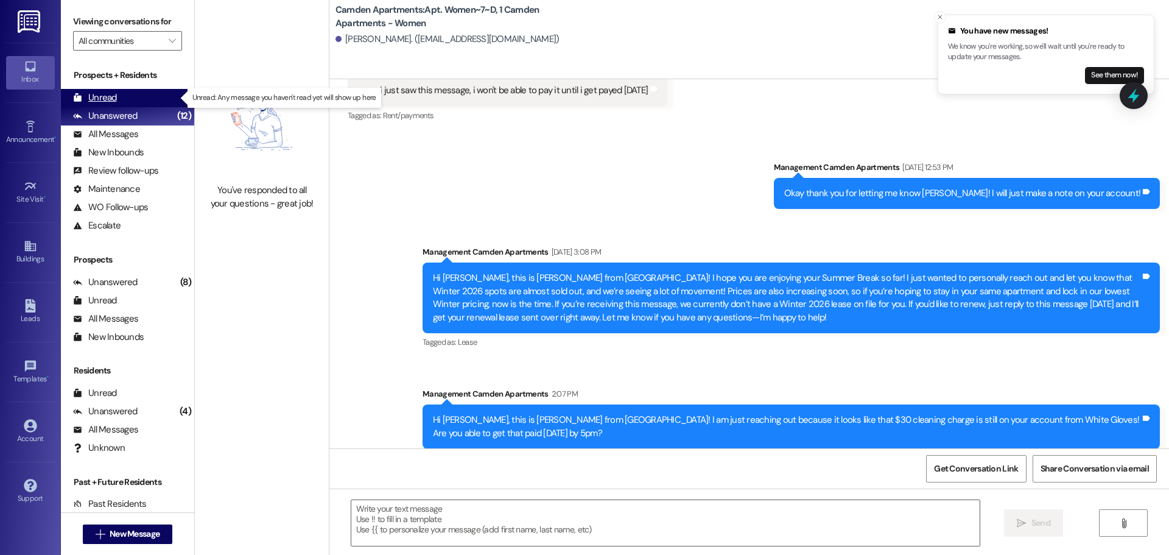
click at [138, 99] on div "Unread (0)" at bounding box center [127, 98] width 133 height 18
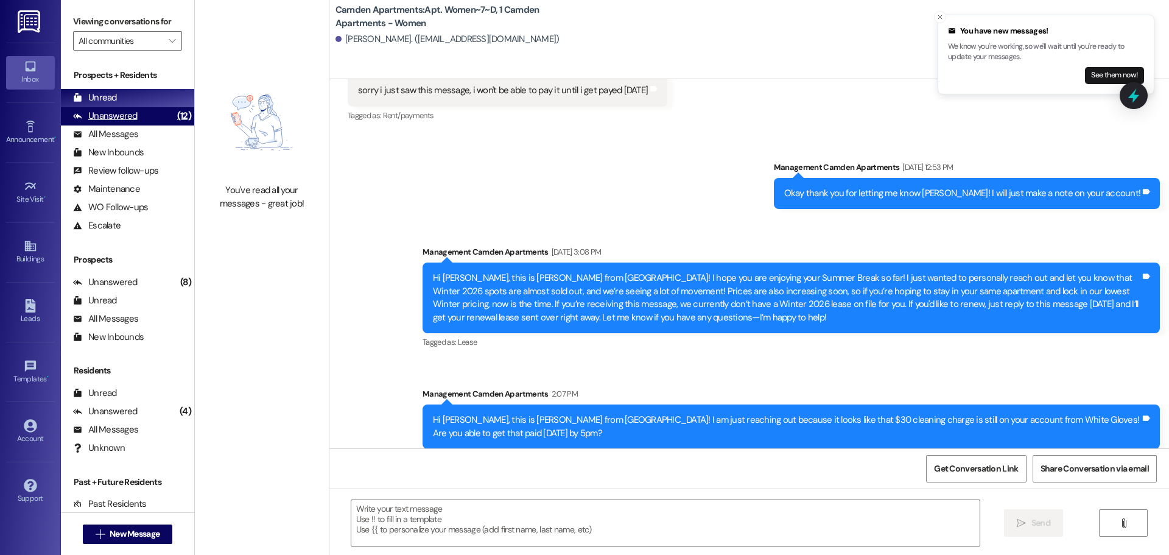
drag, startPoint x: 149, startPoint y: 121, endPoint x: 152, endPoint y: 109, distance: 11.8
click at [149, 121] on div "Unanswered (12)" at bounding box center [127, 116] width 133 height 18
click at [154, 96] on div "Unread (0)" at bounding box center [127, 98] width 133 height 18
click at [141, 125] on div "All Messages (undefined)" at bounding box center [127, 134] width 133 height 18
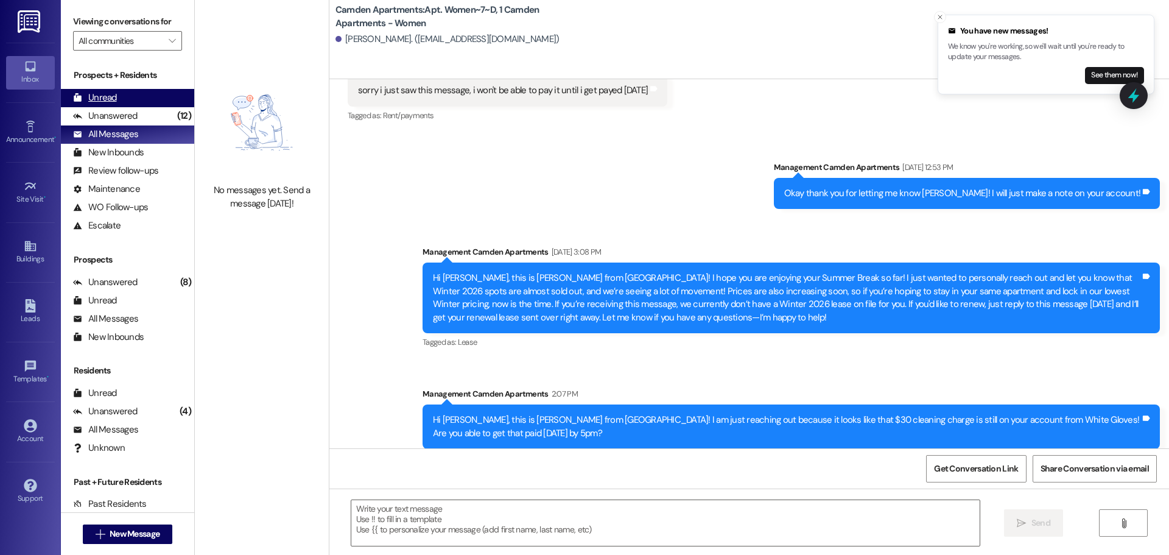
click at [146, 100] on div "Unread (0)" at bounding box center [127, 98] width 133 height 18
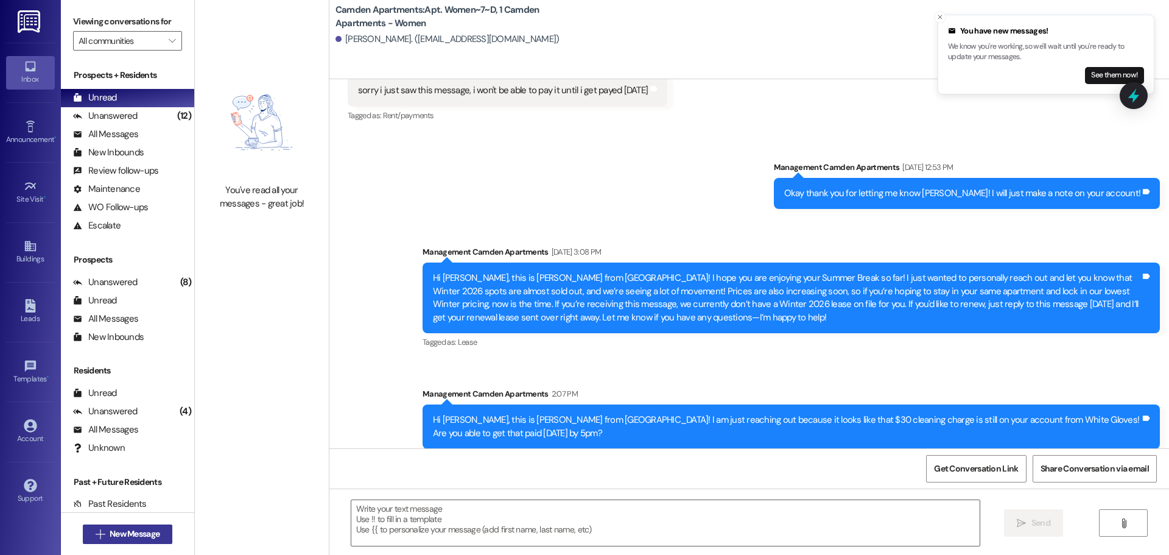
click at [147, 539] on span "New Message" at bounding box center [135, 533] width 50 height 13
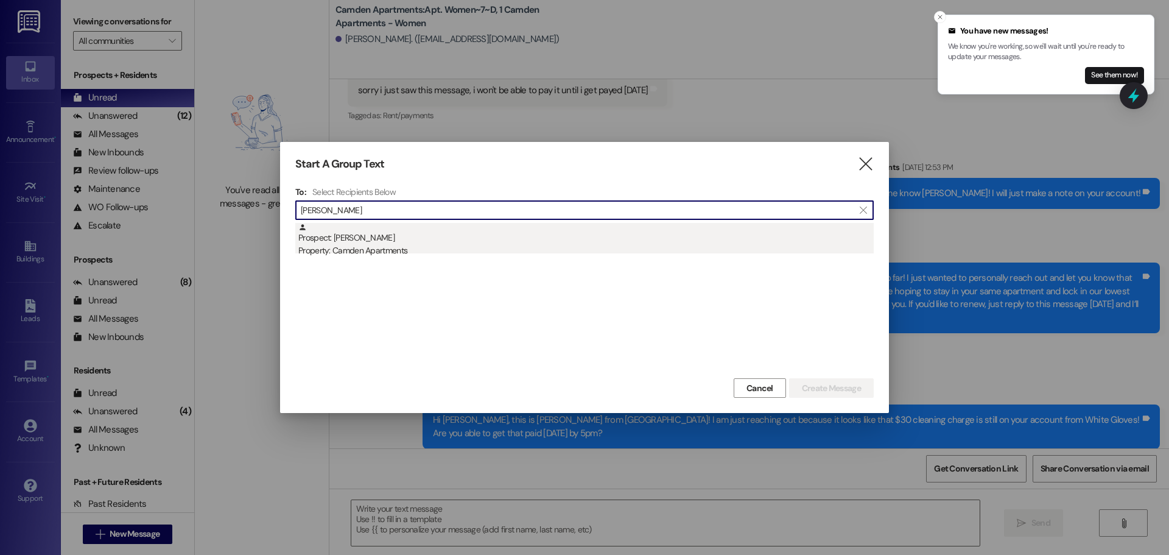
type input "hamilton"
click at [533, 245] on div "Property: Camden Apartments" at bounding box center [585, 250] width 575 height 13
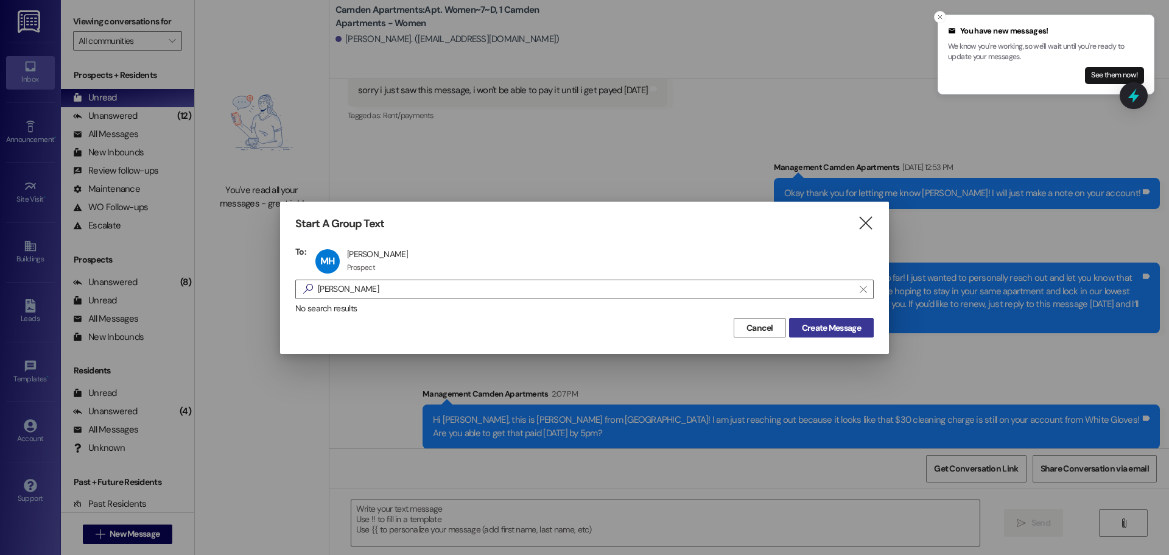
click at [818, 329] on span "Create Message" at bounding box center [831, 328] width 59 height 13
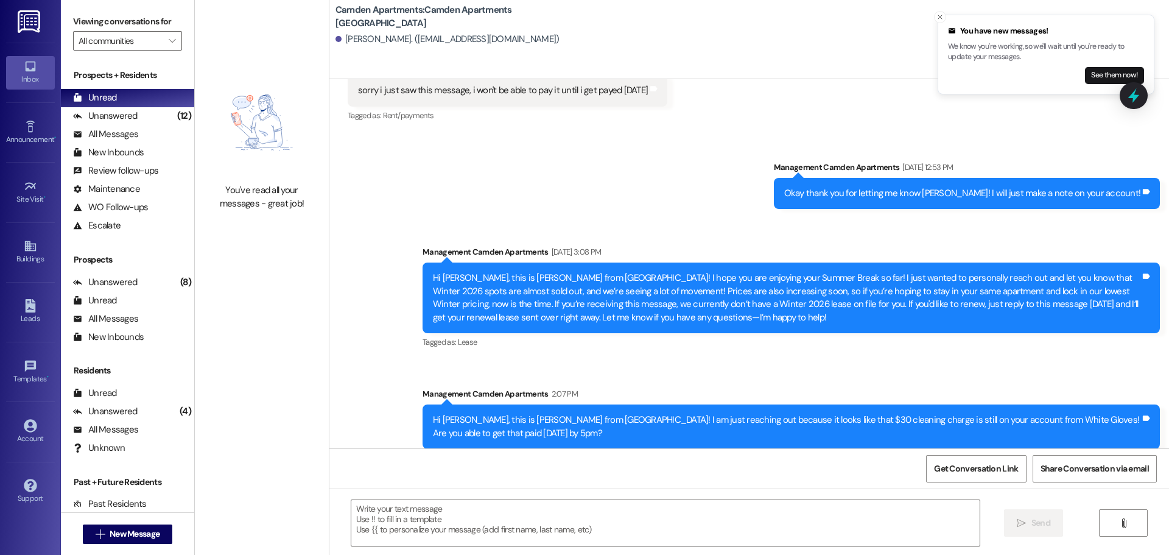
scroll to position [0, 0]
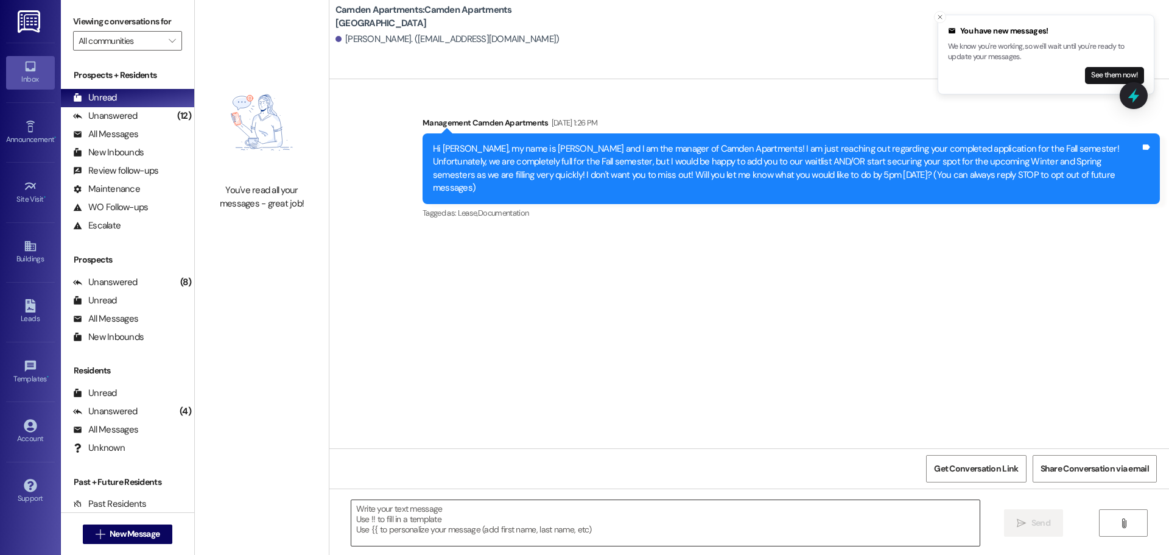
click at [776, 505] on textarea at bounding box center [665, 523] width 628 height 46
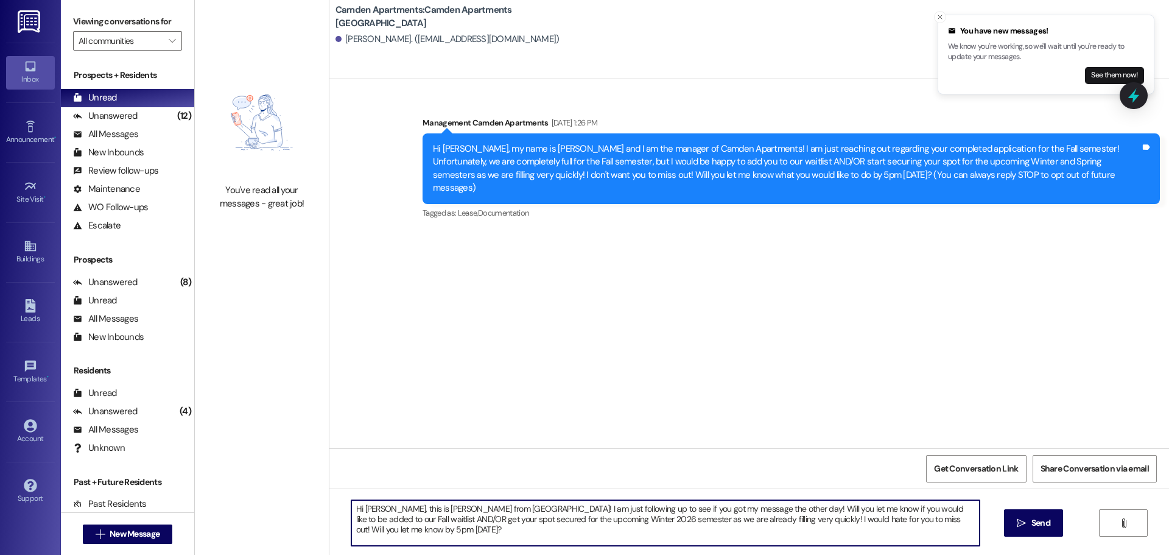
click at [934, 522] on textarea "Hi Mackenzie, this is Kayli from Camden! I am just following up to see if you g…" at bounding box center [665, 523] width 628 height 46
type textarea "Hi Mackenzie, this is Kayli from Camden! I am just following up to see if you g…"
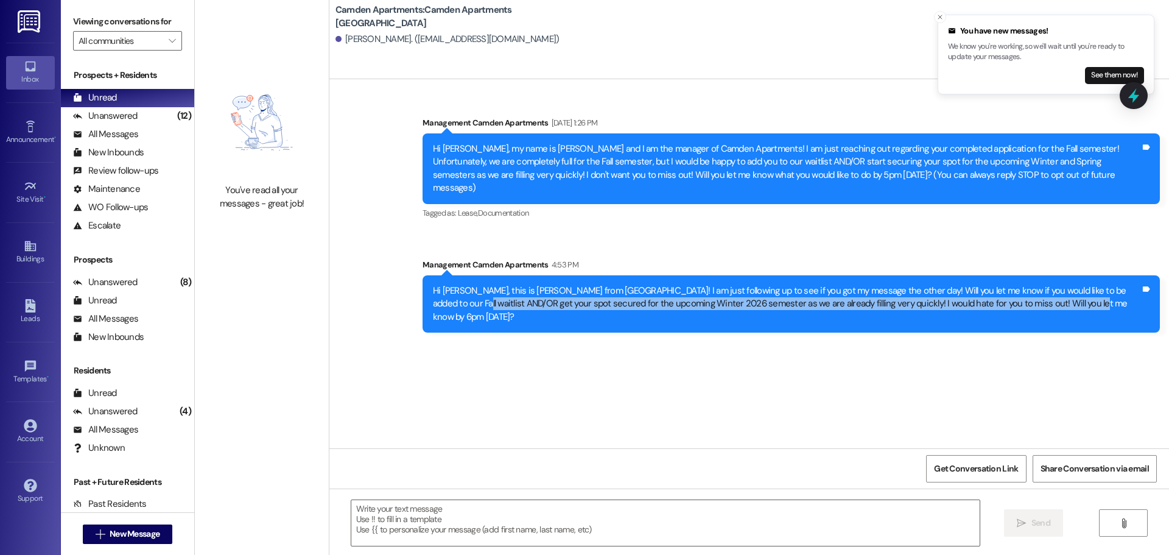
drag, startPoint x: 1066, startPoint y: 295, endPoint x: 418, endPoint y: 287, distance: 648.0
click at [423, 287] on div "Hi Mackenzie, this is Kayli from Camden! I am just following up to see if you g…" at bounding box center [791, 303] width 737 height 57
drag, startPoint x: 1075, startPoint y: 286, endPoint x: 1072, endPoint y: 292, distance: 6.8
click at [1075, 288] on div "Hi Mackenzie, this is Kayli from Camden! I am just following up to see if you g…" at bounding box center [787, 303] width 708 height 39
click at [1068, 290] on div "Hi Mackenzie, this is Kayli from Camden! I am just following up to see if you g…" at bounding box center [787, 303] width 708 height 39
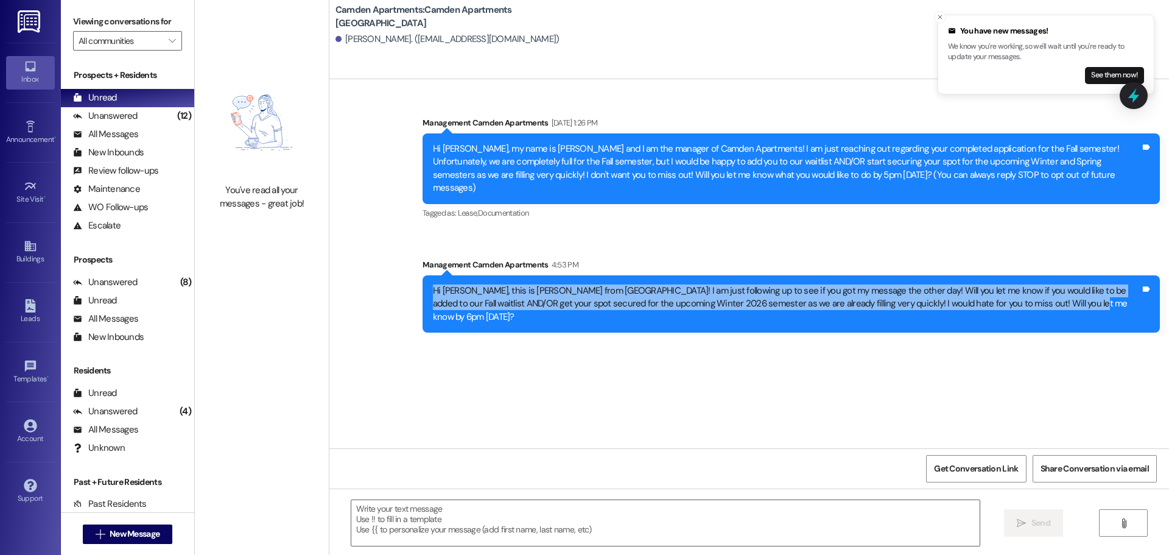
drag, startPoint x: 1054, startPoint y: 287, endPoint x: 410, endPoint y: 279, distance: 643.1
click at [413, 279] on div "Sent via SMS Management Camden Apartments 4:53 PM Hi Mackenzie, this is Kayli f…" at bounding box center [791, 295] width 756 height 93
copy div "Hi Mackenzie, this is Kayli from Camden! I am just following up to see if you g…"
click at [127, 536] on span "New Message" at bounding box center [135, 533] width 50 height 13
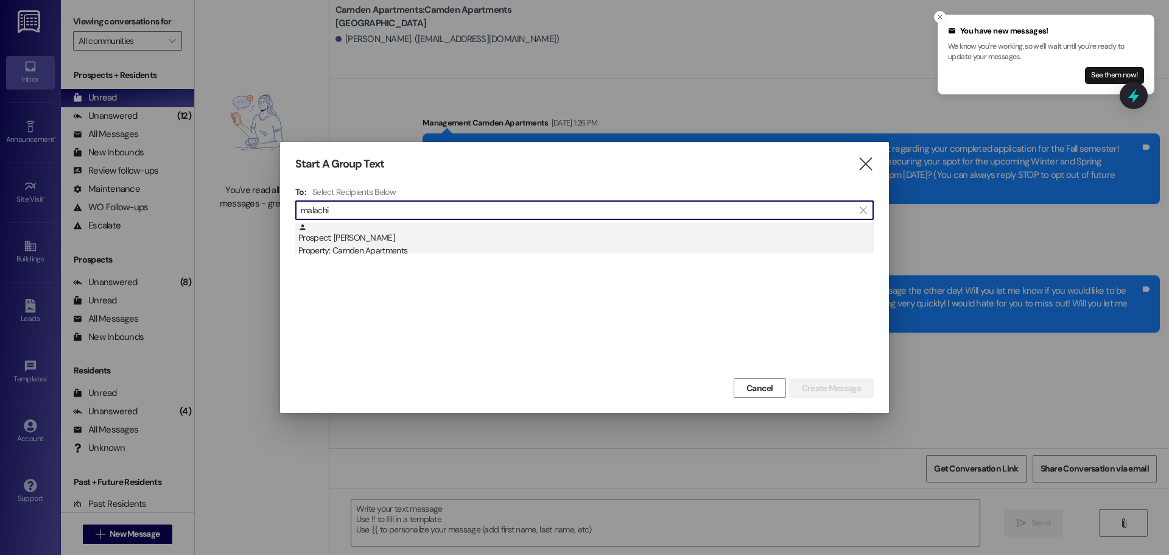
type input "malachi"
click at [347, 234] on div "Prospect: Malachi Olaveson Property: Camden Apartments" at bounding box center [585, 240] width 575 height 35
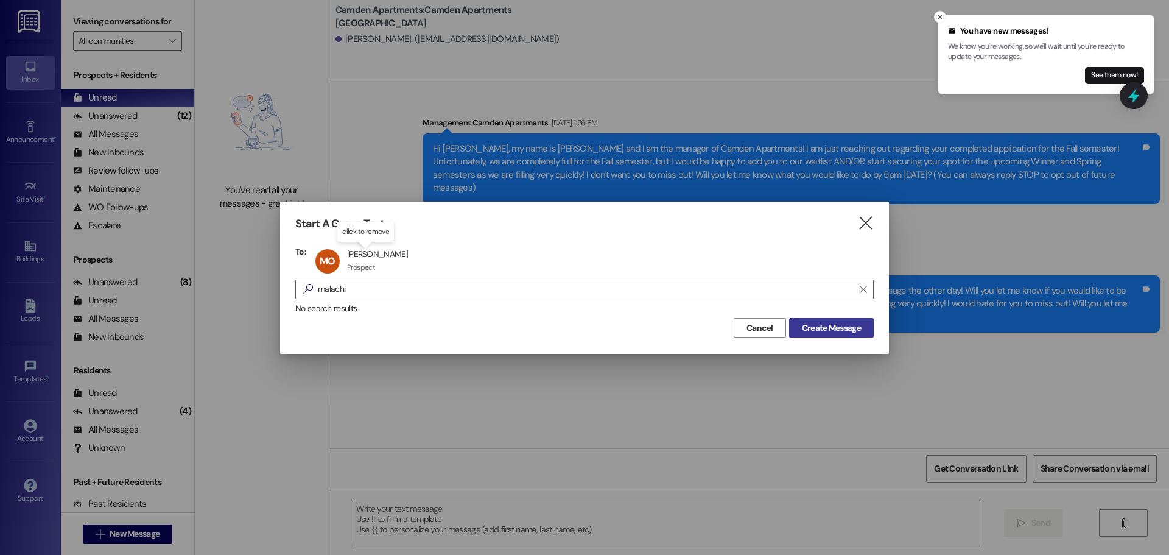
click at [819, 325] on span "Create Message" at bounding box center [831, 328] width 59 height 13
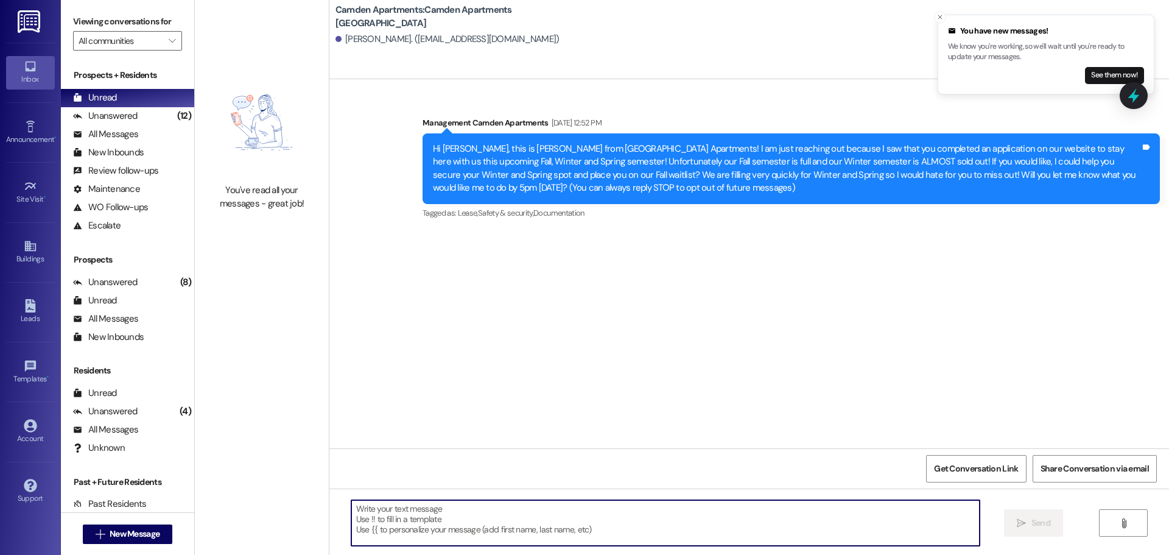
click at [597, 509] on textarea at bounding box center [665, 523] width 628 height 46
paste textarea "Hi Mackenzie, this is Kayli from Camden! I am just following up to see if you g…"
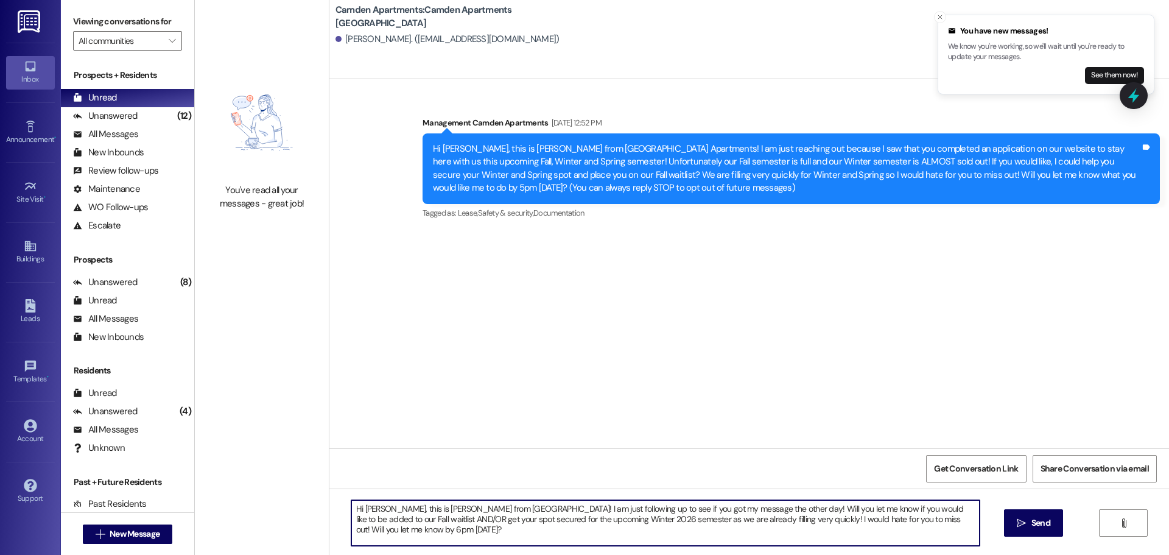
click at [392, 508] on textarea "Hi Mackenzie, this is Kayli from Camden! I am just following up to see if you g…" at bounding box center [665, 523] width 628 height 46
type textarea "Hi Malachi, this is Kayli from Camden! I am just following up to see if you got…"
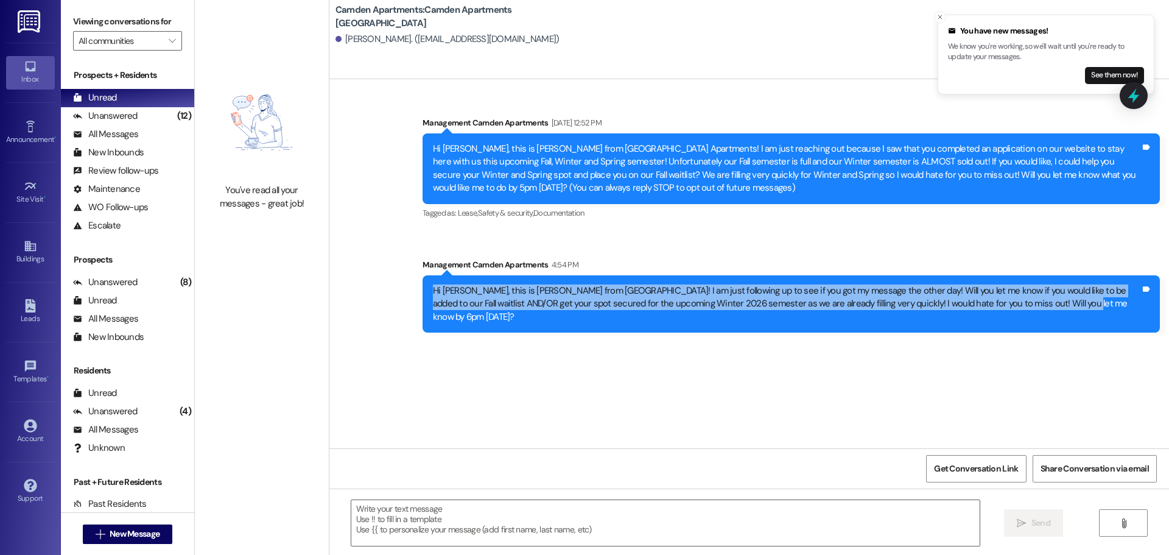
drag, startPoint x: 1041, startPoint y: 308, endPoint x: 414, endPoint y: 279, distance: 627.3
click at [423, 279] on div "Hi Malachi, this is Kayli from Camden! I am just following up to see if you got…" at bounding box center [791, 303] width 737 height 57
copy div "Hi Malachi, this is Kayli from Camden! I am just following up to see if you got…"
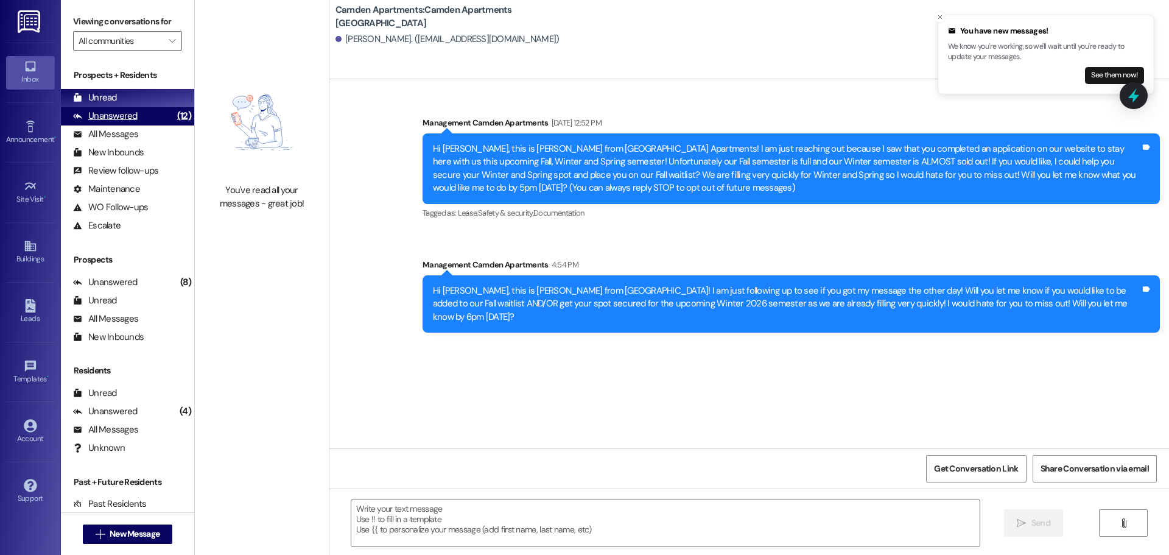
click at [174, 119] on div "(12)" at bounding box center [184, 116] width 20 height 19
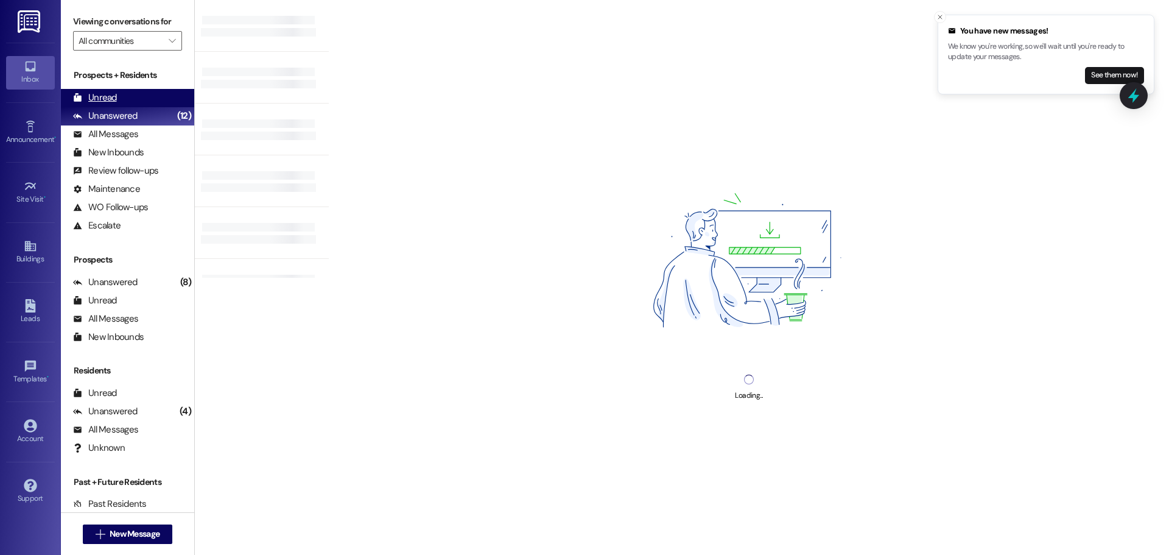
click at [139, 94] on div "Unread (0)" at bounding box center [127, 98] width 133 height 18
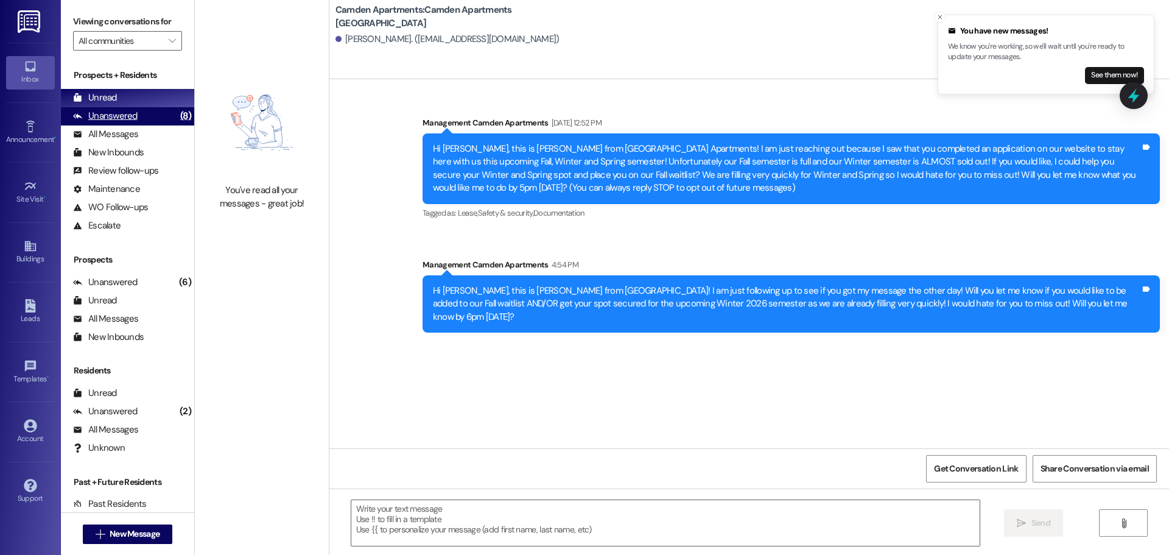
click at [113, 122] on div "Unanswered" at bounding box center [105, 116] width 65 height 13
click at [122, 97] on div "Unread (0)" at bounding box center [127, 98] width 133 height 18
